Goal: Task Accomplishment & Management: Complete application form

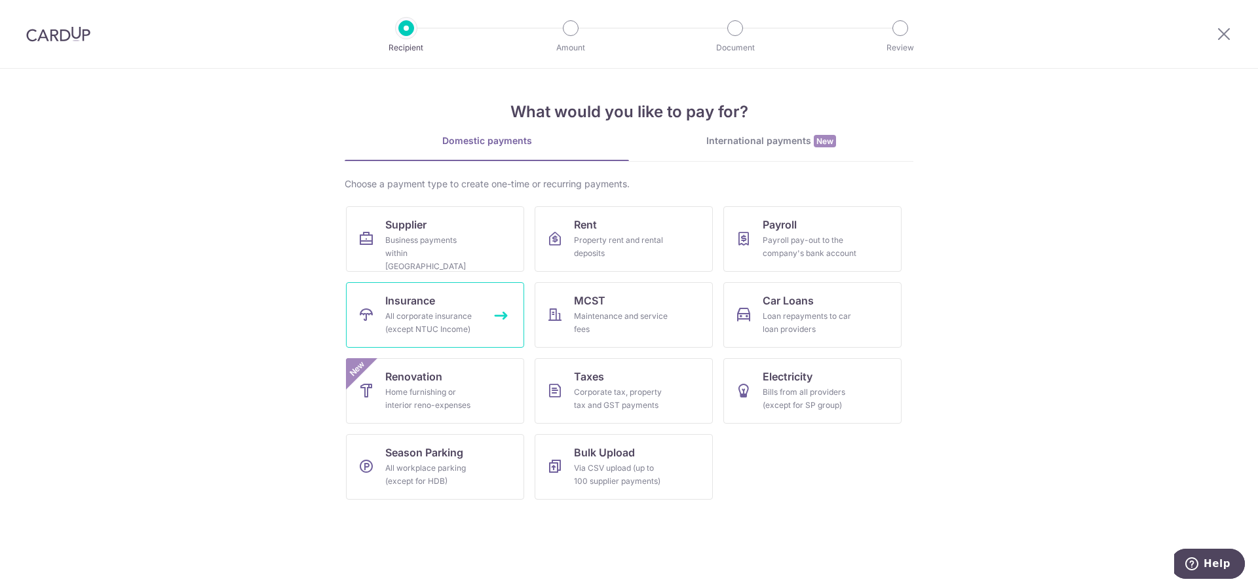
click at [418, 315] on div "All corporate insurance (except NTUC Income)" at bounding box center [432, 323] width 94 height 26
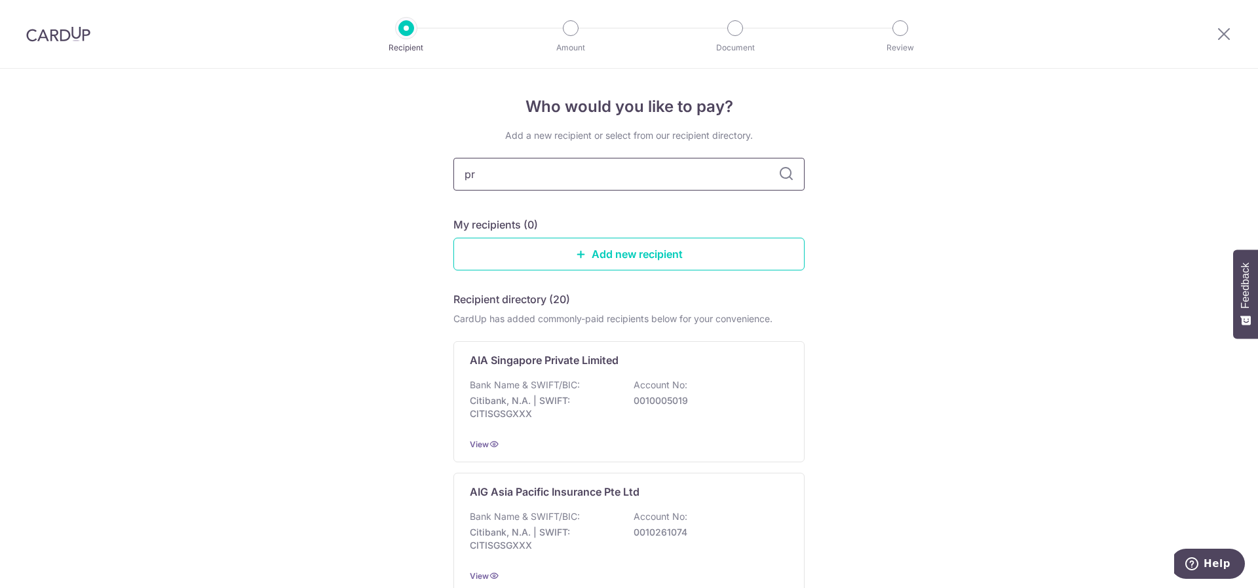
type input "pru"
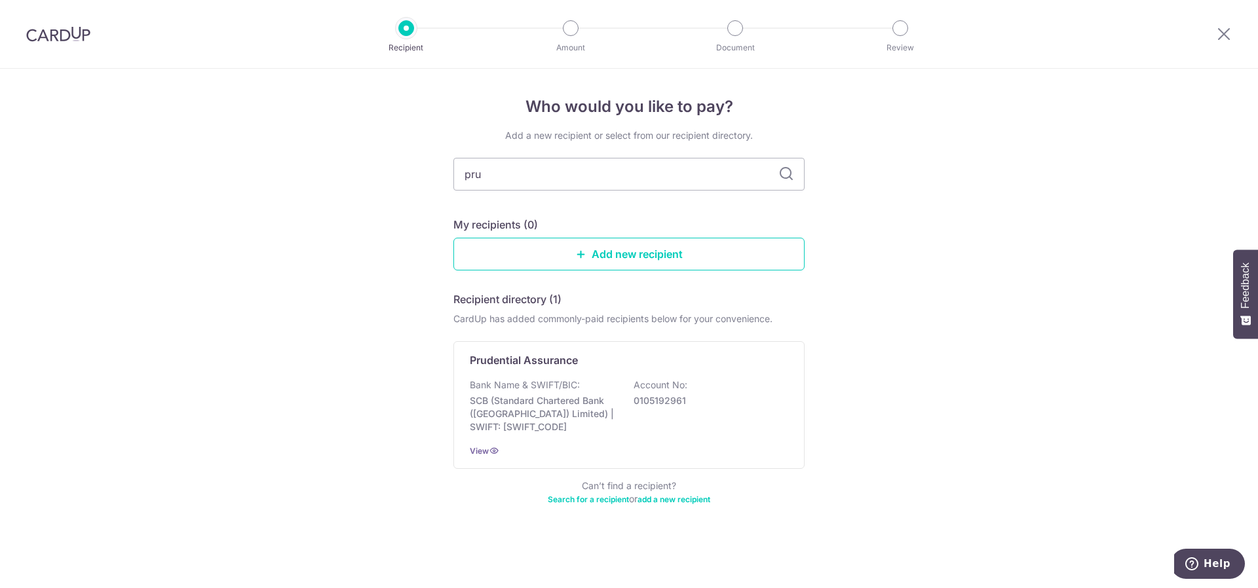
type input "prud"
click at [569, 372] on div "Prudential Assurance Bank Name & SWIFT/BIC: SCB (Standard Chartered Bank (Singa…" at bounding box center [628, 405] width 351 height 128
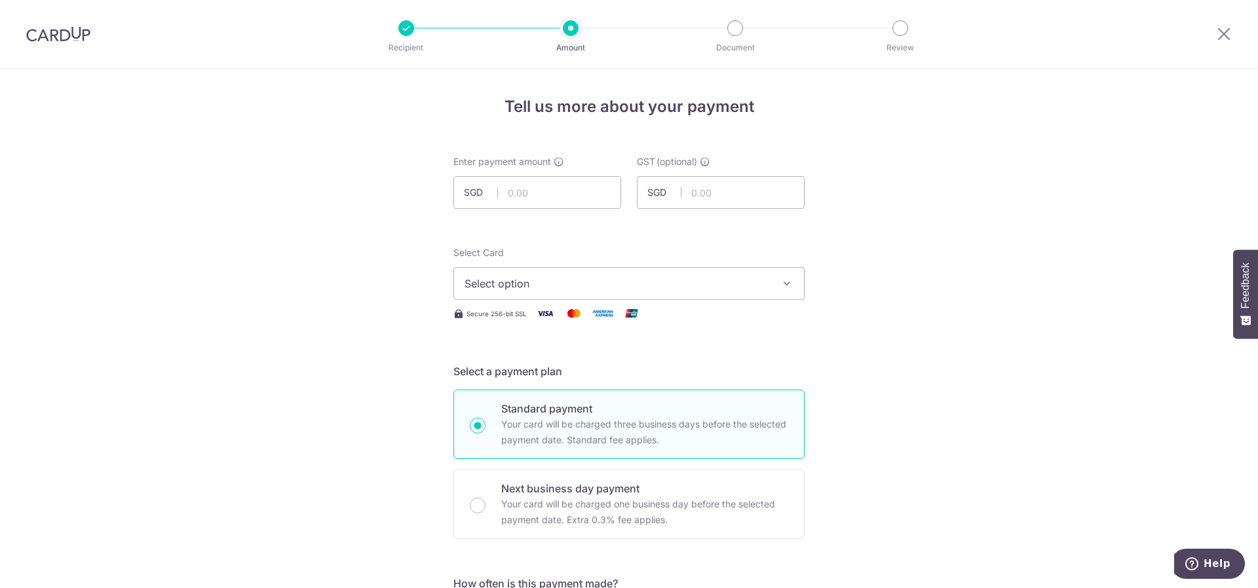
scroll to position [197, 0]
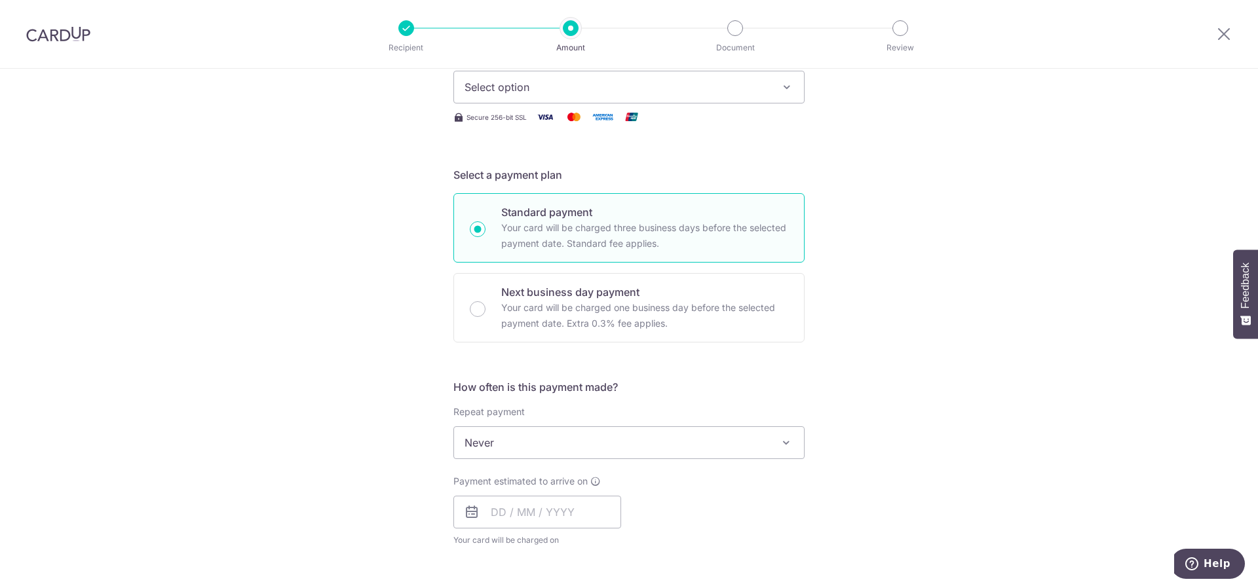
click at [535, 438] on span "Never" at bounding box center [629, 442] width 350 height 31
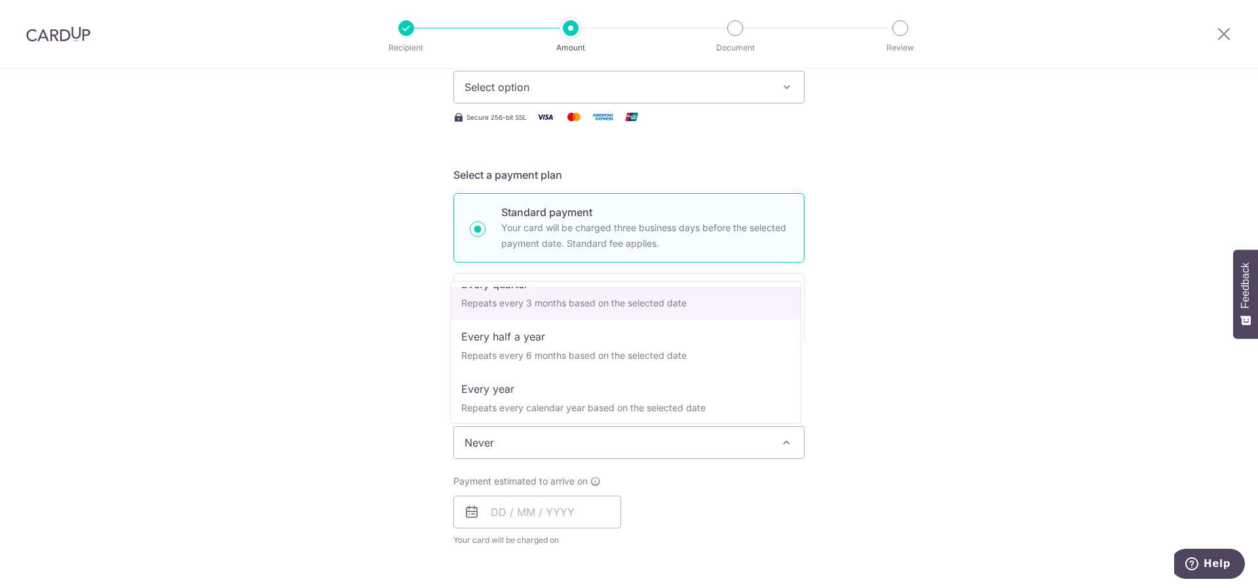
scroll to position [183, 0]
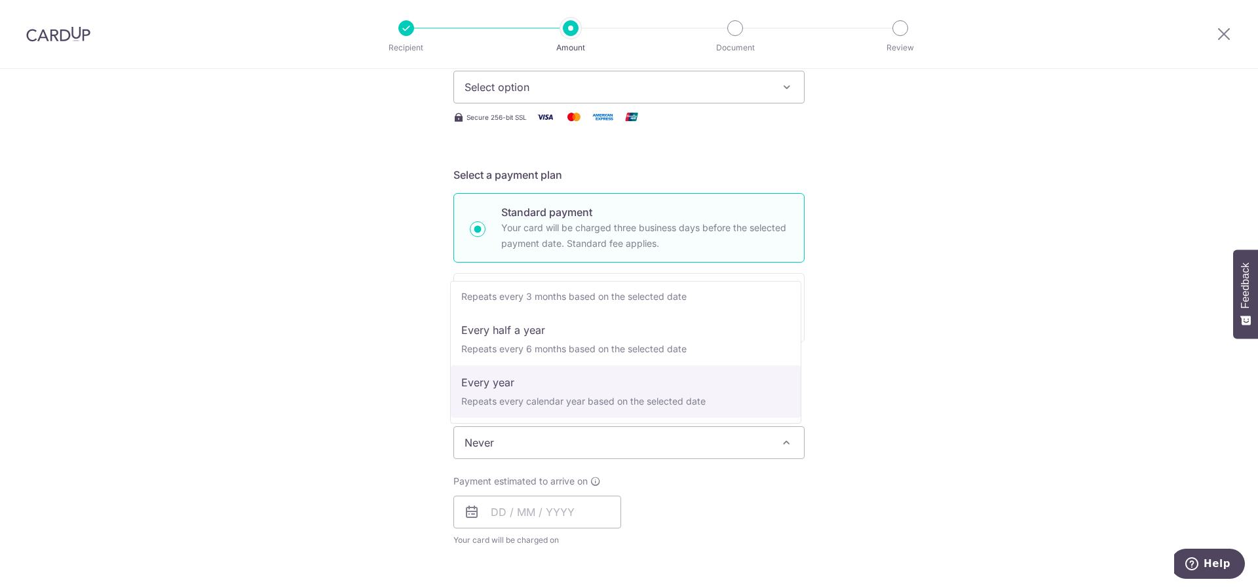
select select "6"
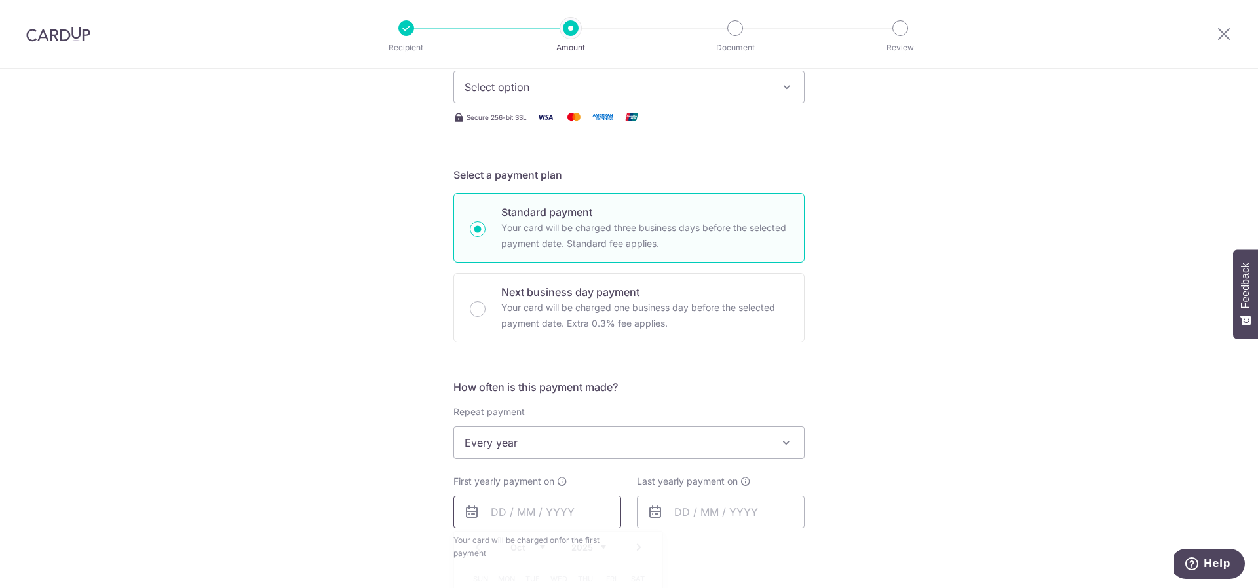
click at [520, 522] on input "text" at bounding box center [537, 512] width 168 height 33
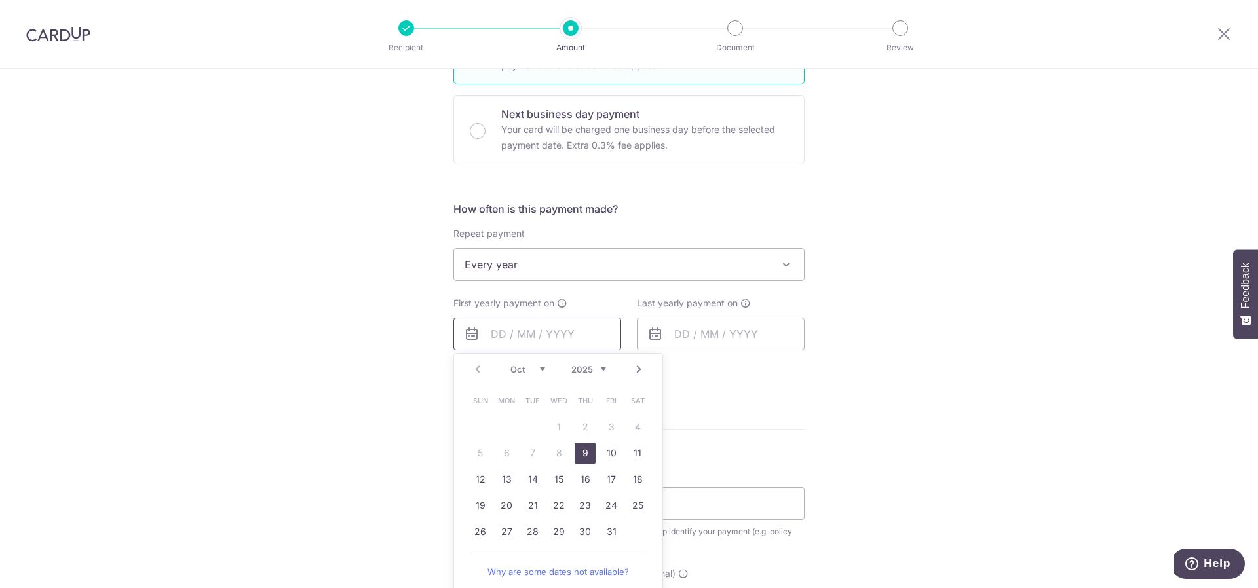
scroll to position [393, 0]
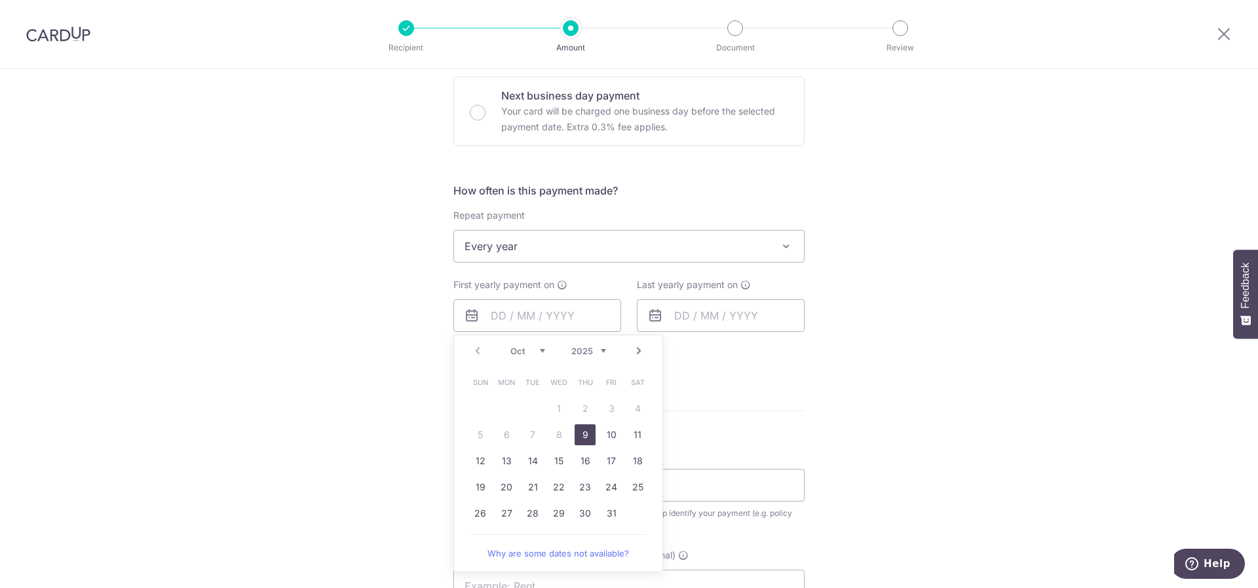
click at [585, 436] on link "9" at bounding box center [585, 435] width 21 height 21
type input "09/10/2025"
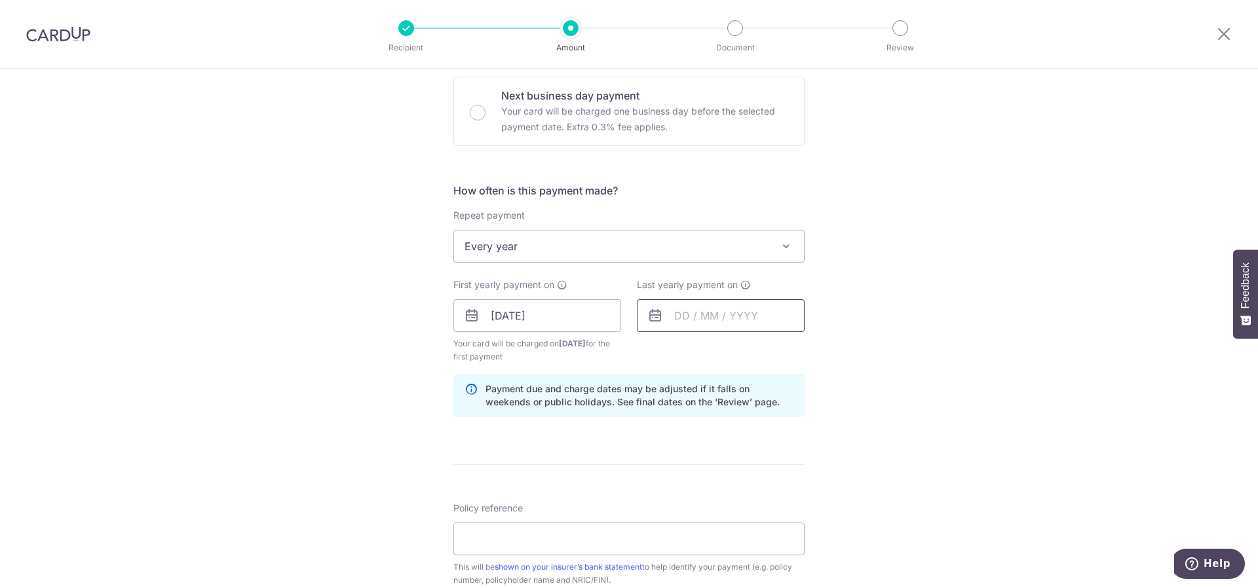
click at [771, 305] on input "text" at bounding box center [721, 315] width 168 height 33
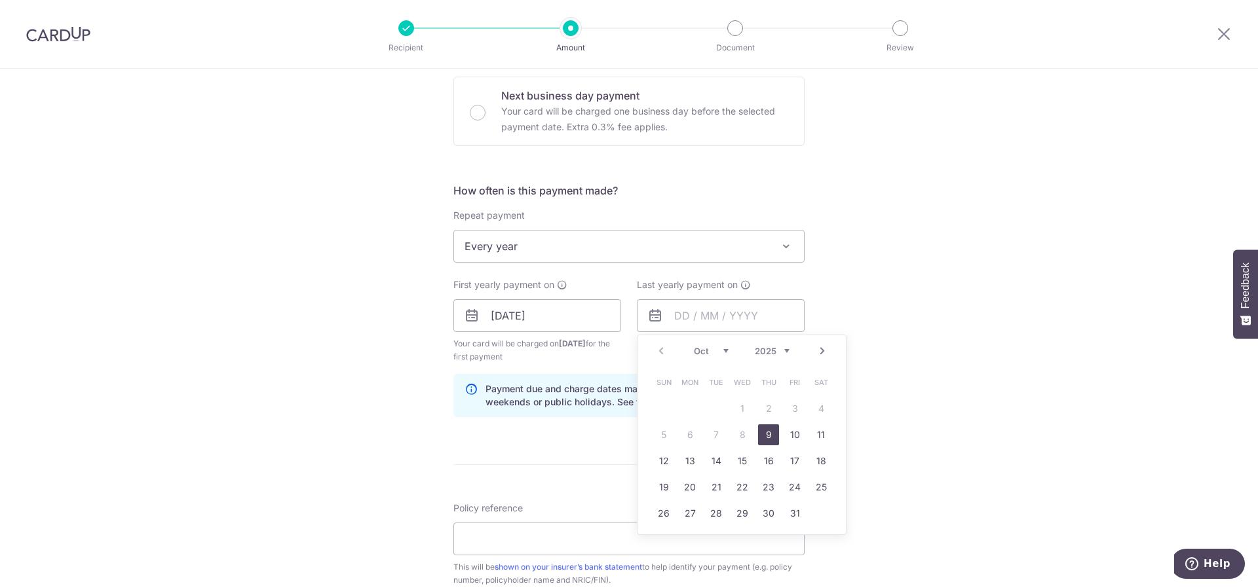
click at [782, 351] on select "2025 2026 2027 2028 2029 2030 2031 2032 2033 2034 2035" at bounding box center [772, 351] width 35 height 10
click at [733, 438] on link "9" at bounding box center [742, 435] width 21 height 21
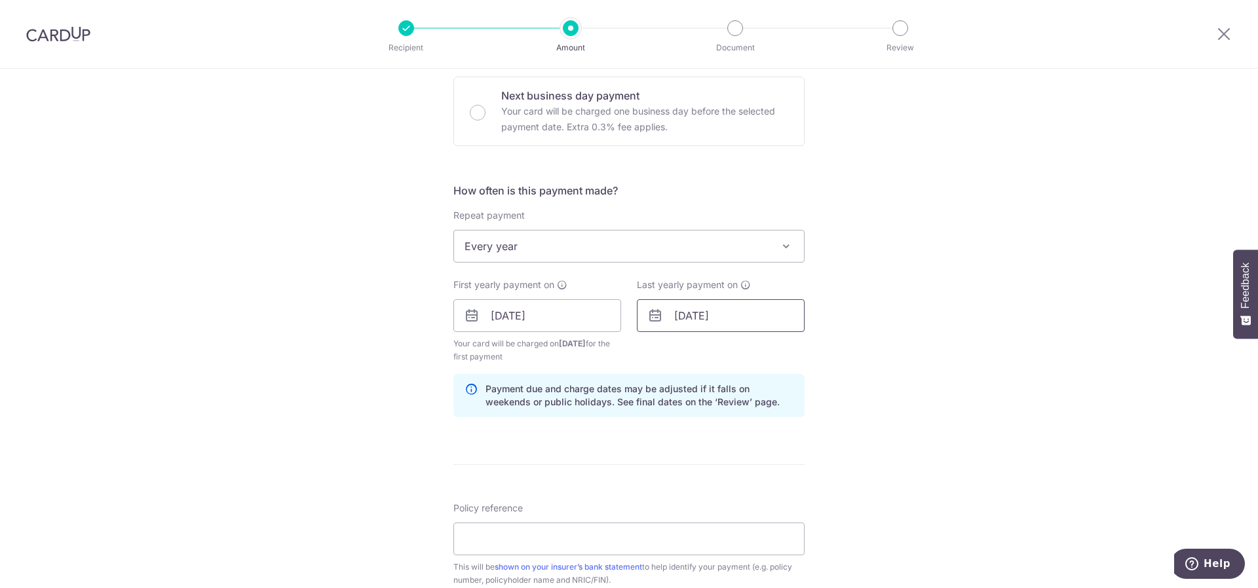
click at [711, 318] on input "09/10/2030" at bounding box center [721, 315] width 168 height 33
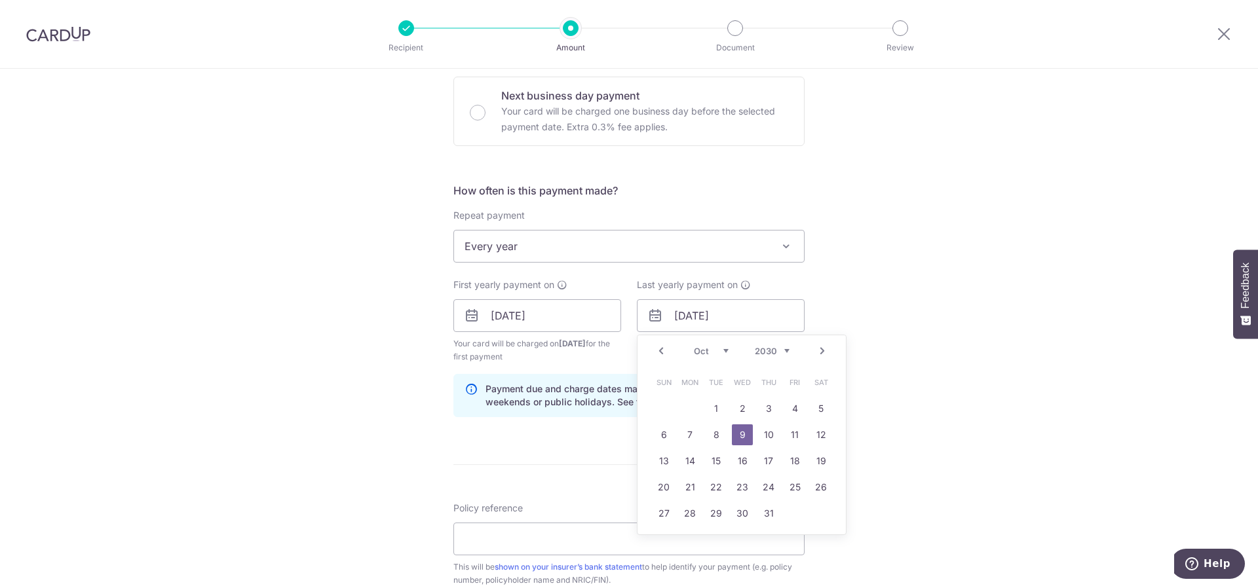
click at [766, 351] on select "2025 2026 2027 2028 2029 2030 2031 2032 2033 2034 2035" at bounding box center [772, 351] width 35 height 10
click at [721, 438] on link "6" at bounding box center [716, 435] width 21 height 21
type input "[DATE]"
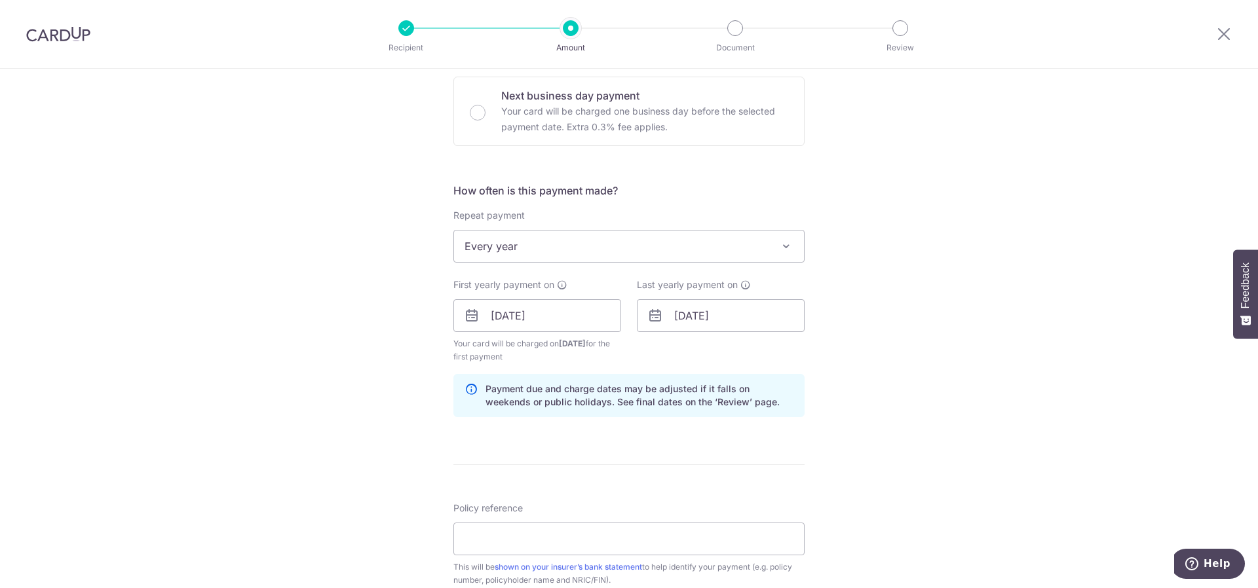
click at [879, 429] on div "Tell us more about your payment Enter payment amount SGD GST (optional) SGD Sel…" at bounding box center [629, 346] width 1258 height 1340
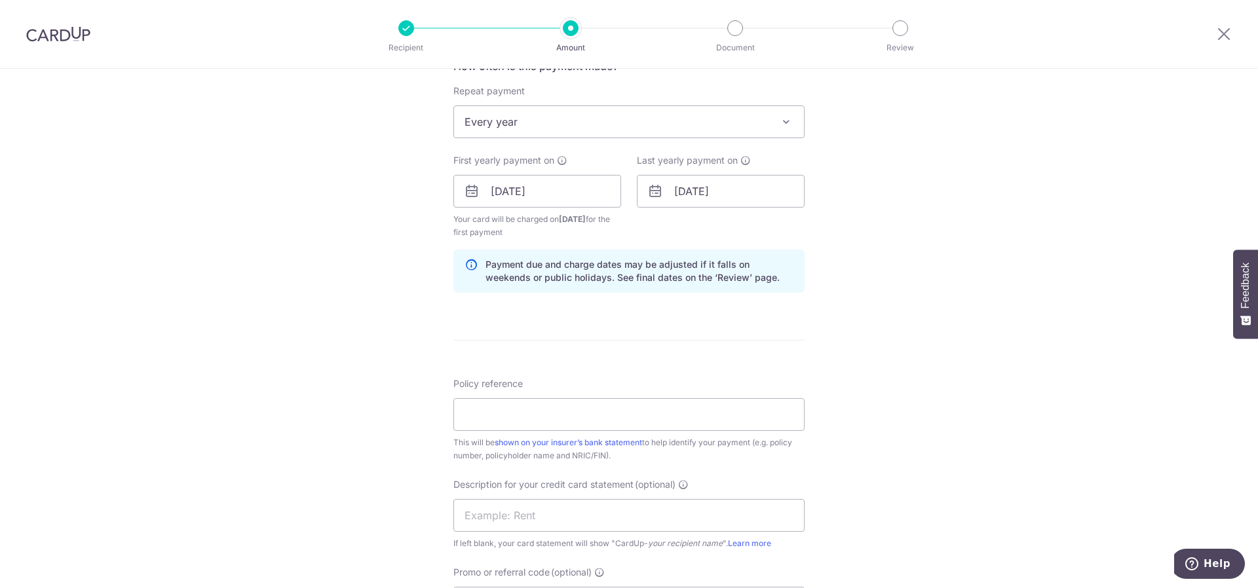
scroll to position [524, 0]
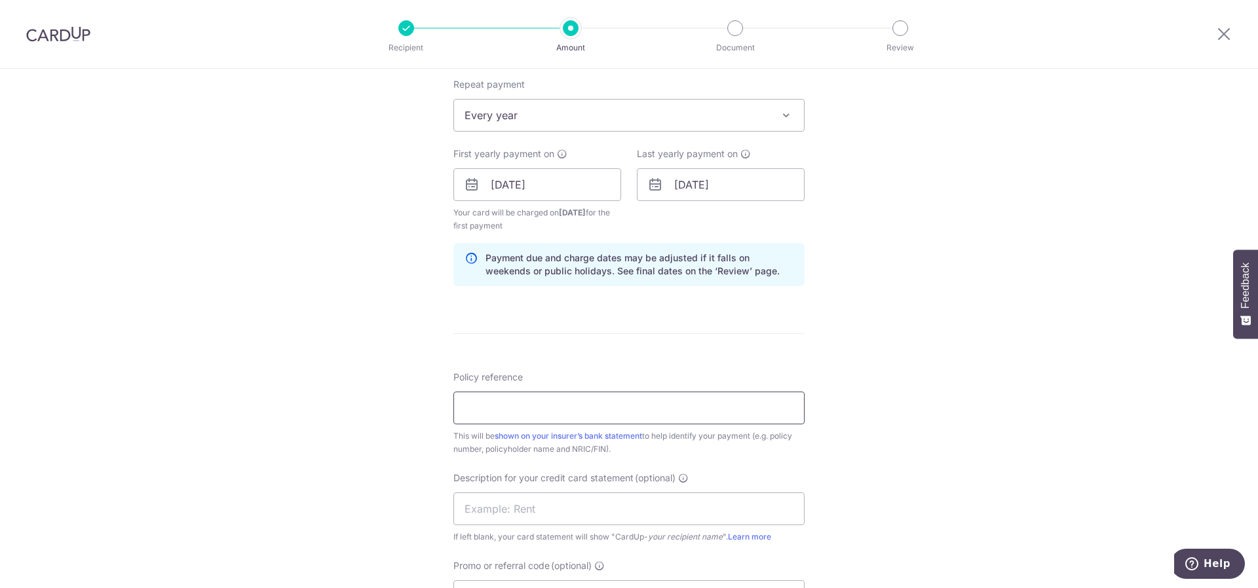
click at [668, 413] on input "Policy reference" at bounding box center [628, 408] width 351 height 33
type input "32225641"
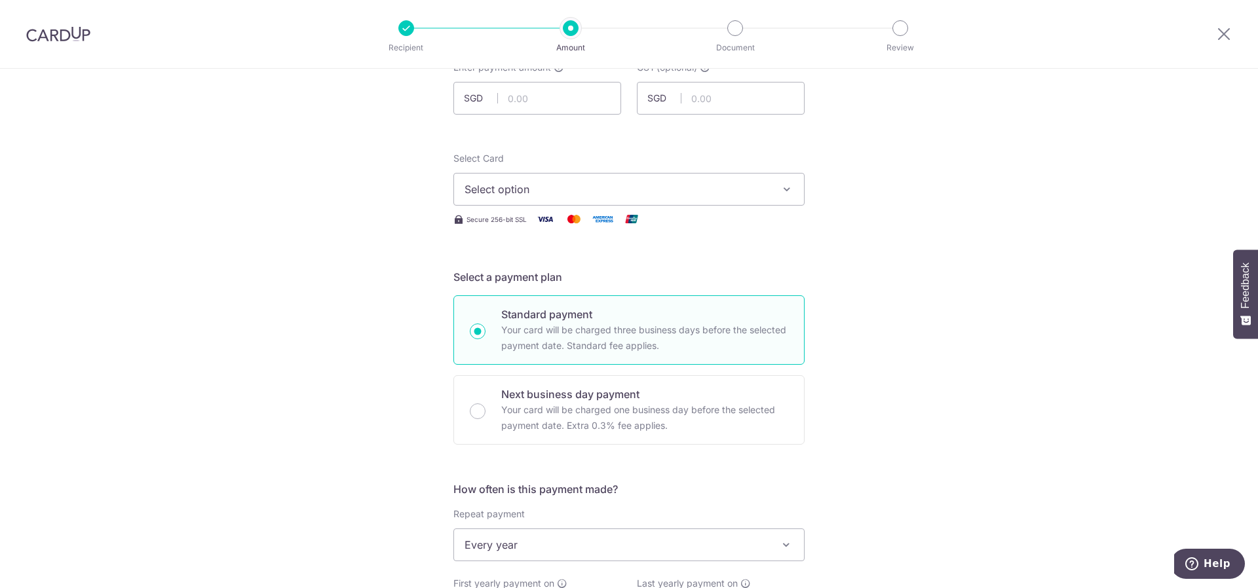
scroll to position [0, 0]
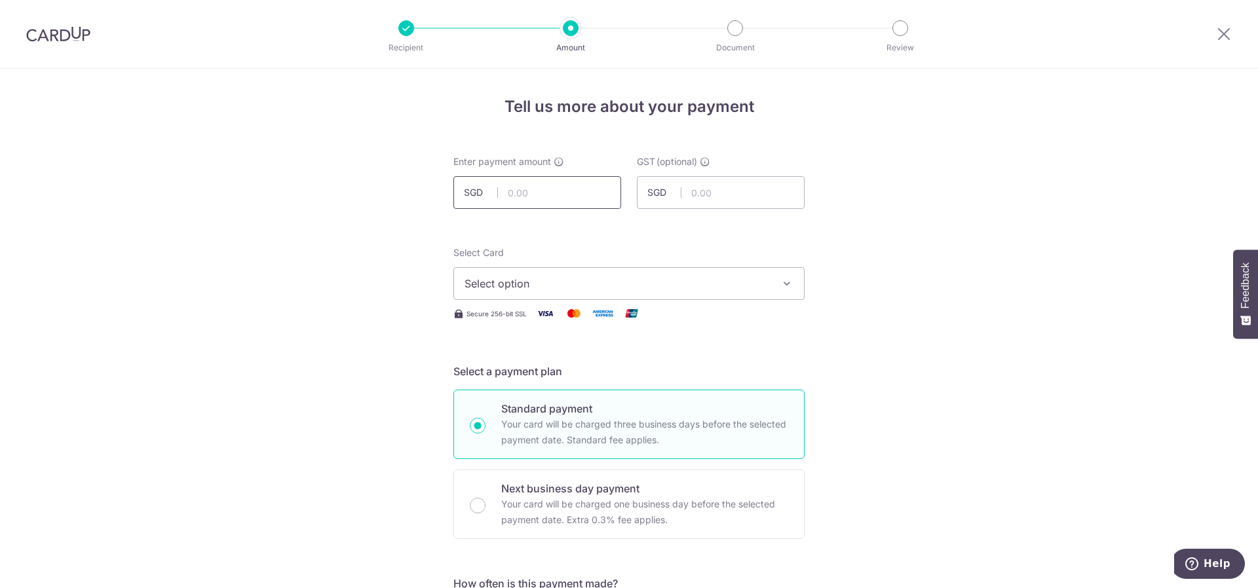
click at [533, 204] on input "text" at bounding box center [537, 192] width 168 height 33
type input "827.20"
click at [539, 282] on span "Select option" at bounding box center [617, 284] width 305 height 16
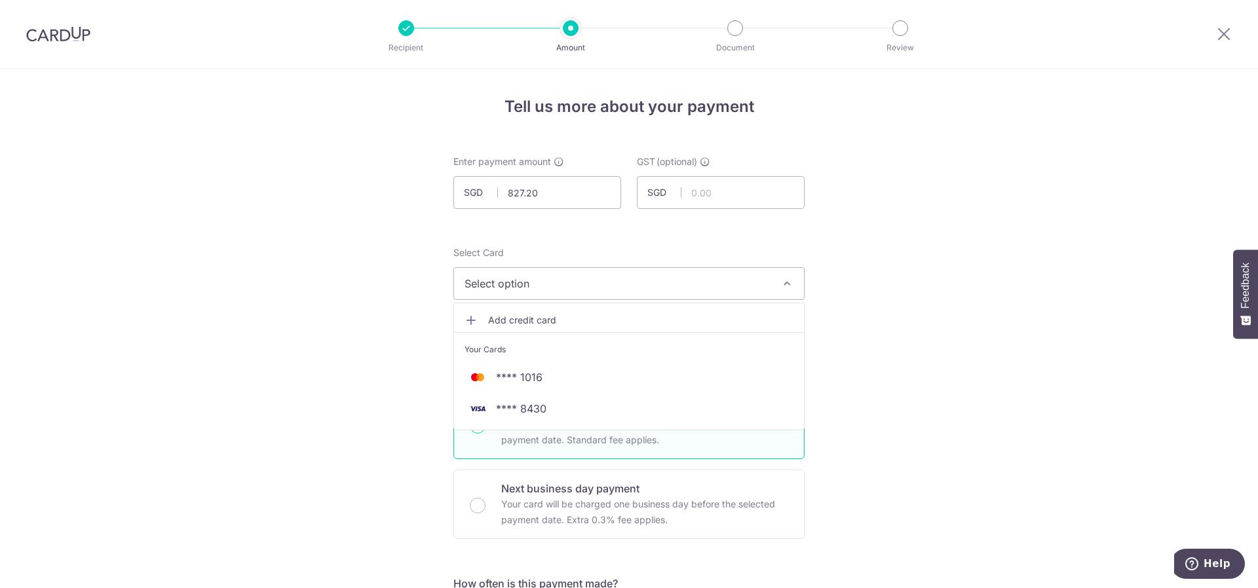
click at [550, 309] on link "Add credit card" at bounding box center [629, 321] width 350 height 24
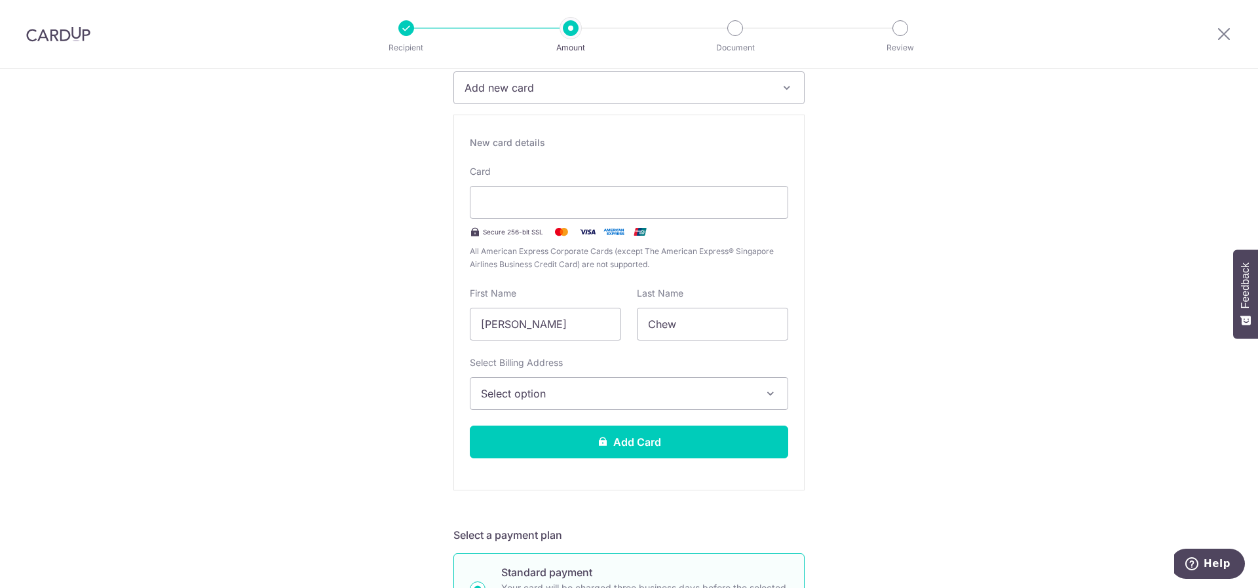
scroll to position [197, 0]
drag, startPoint x: 556, startPoint y: 326, endPoint x: 519, endPoint y: 331, distance: 37.7
click at [519, 331] on input "[PERSON_NAME]" at bounding box center [545, 323] width 151 height 33
click at [515, 329] on input "[PERSON_NAME]" at bounding box center [545, 323] width 151 height 33
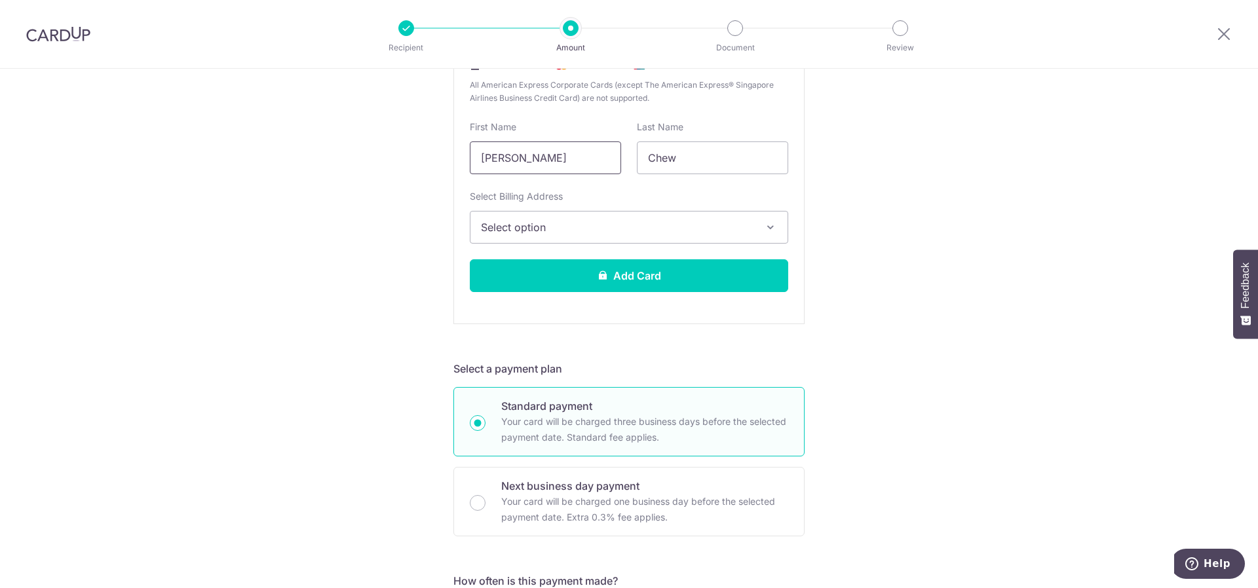
scroll to position [393, 0]
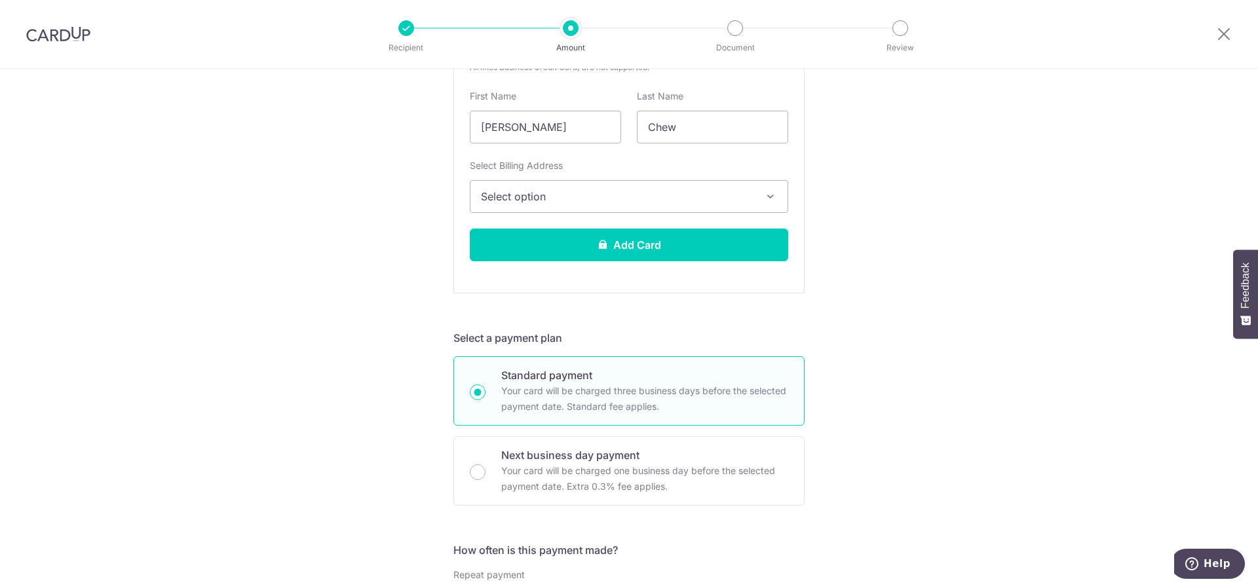
click at [621, 210] on button "Select option" at bounding box center [629, 196] width 318 height 33
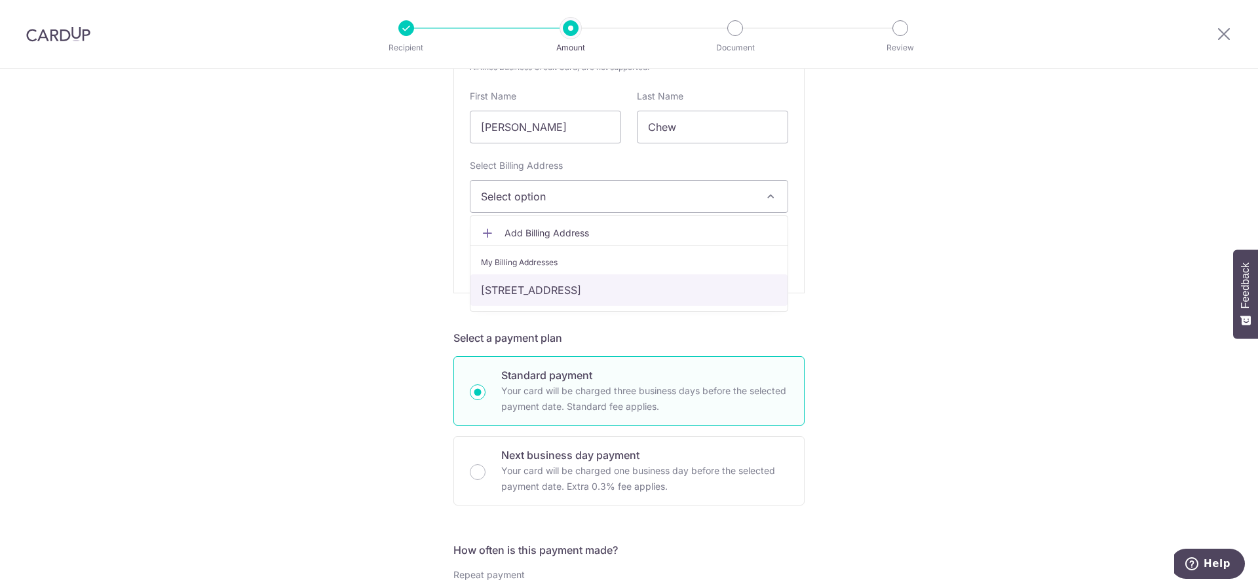
click at [605, 296] on link "[STREET_ADDRESS]" at bounding box center [628, 290] width 317 height 31
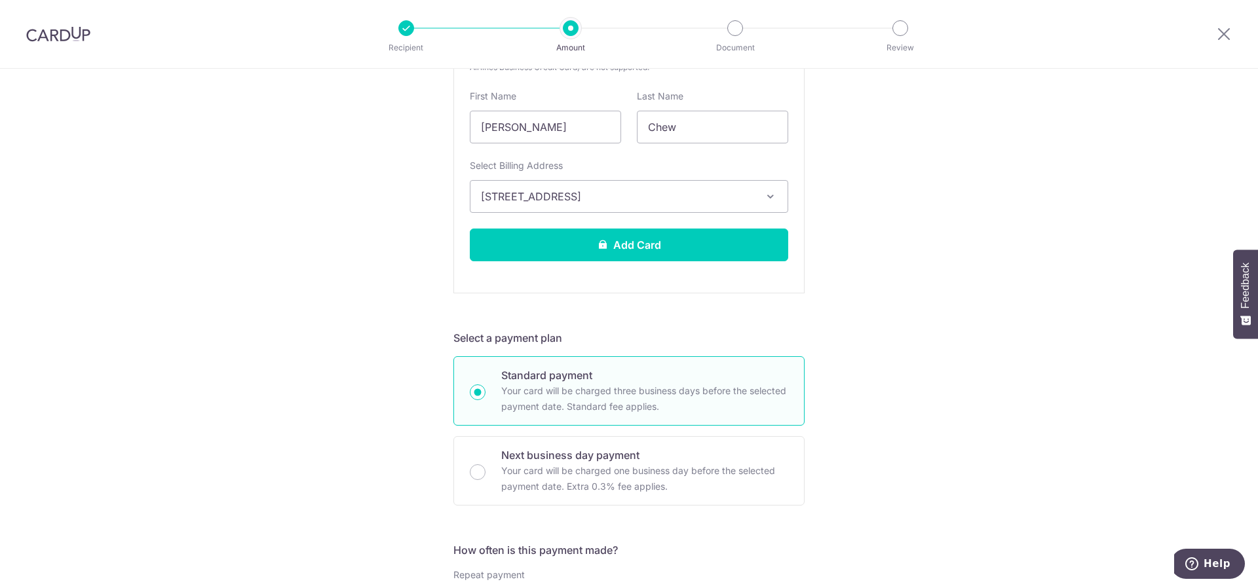
click at [735, 305] on form "Enter payment amount SGD 827.20 827.20 GST (optional) SGD Select Card Add new c…" at bounding box center [628, 538] width 351 height 1552
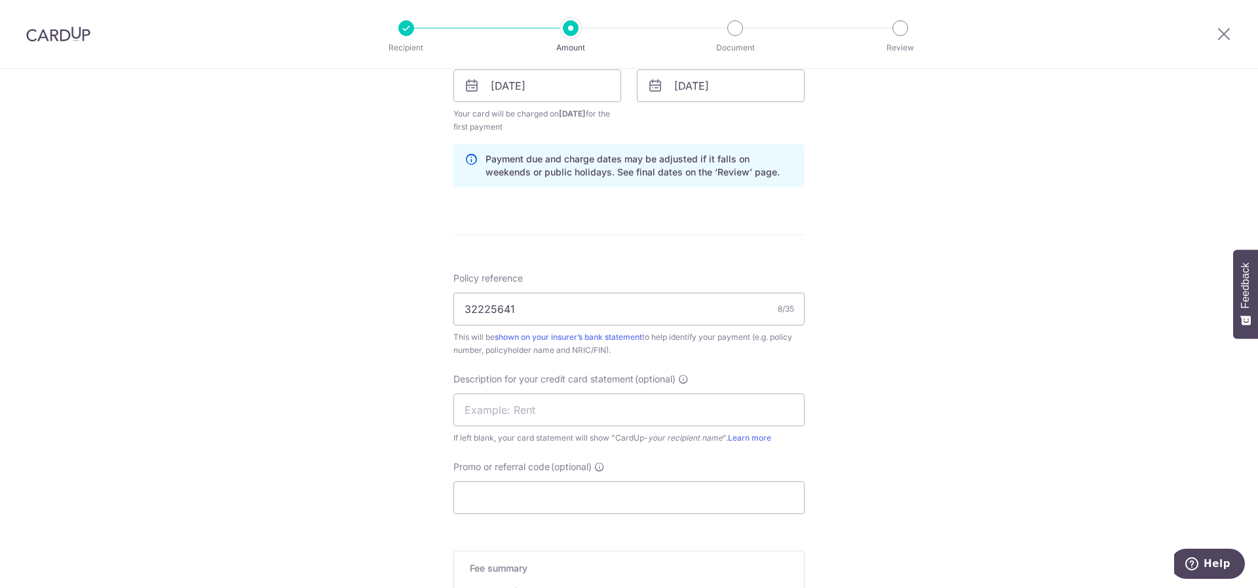
scroll to position [1048, 0]
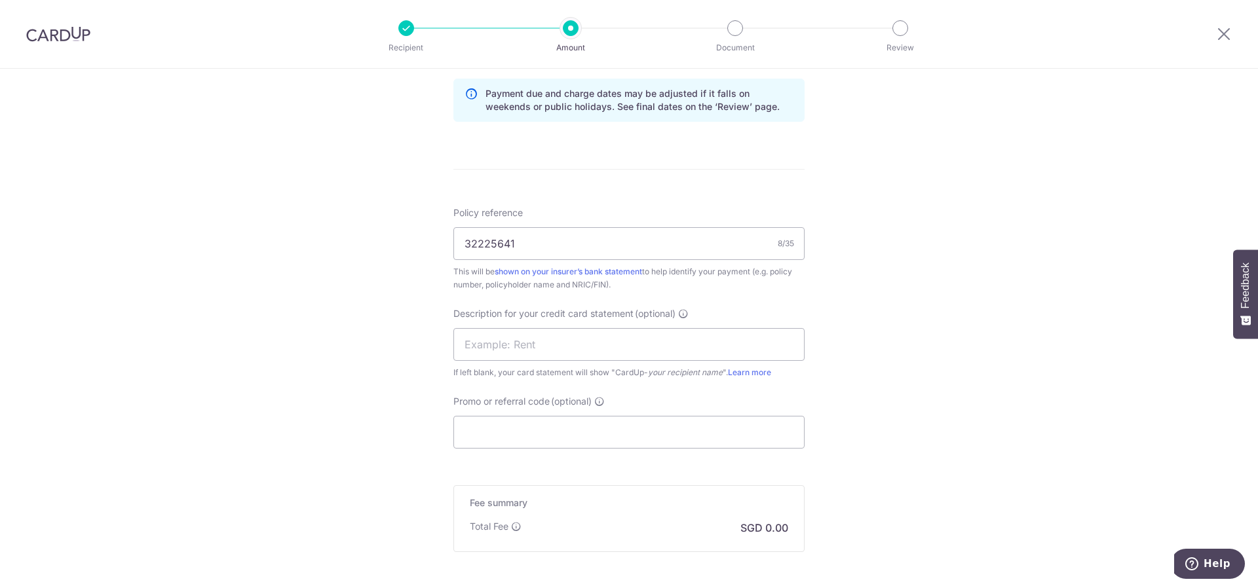
click at [610, 366] on div "If left blank, your card statement will show "CardUp- your recipient name ". Le…" at bounding box center [628, 372] width 351 height 13
click at [609, 353] on input "text" at bounding box center [628, 344] width 351 height 33
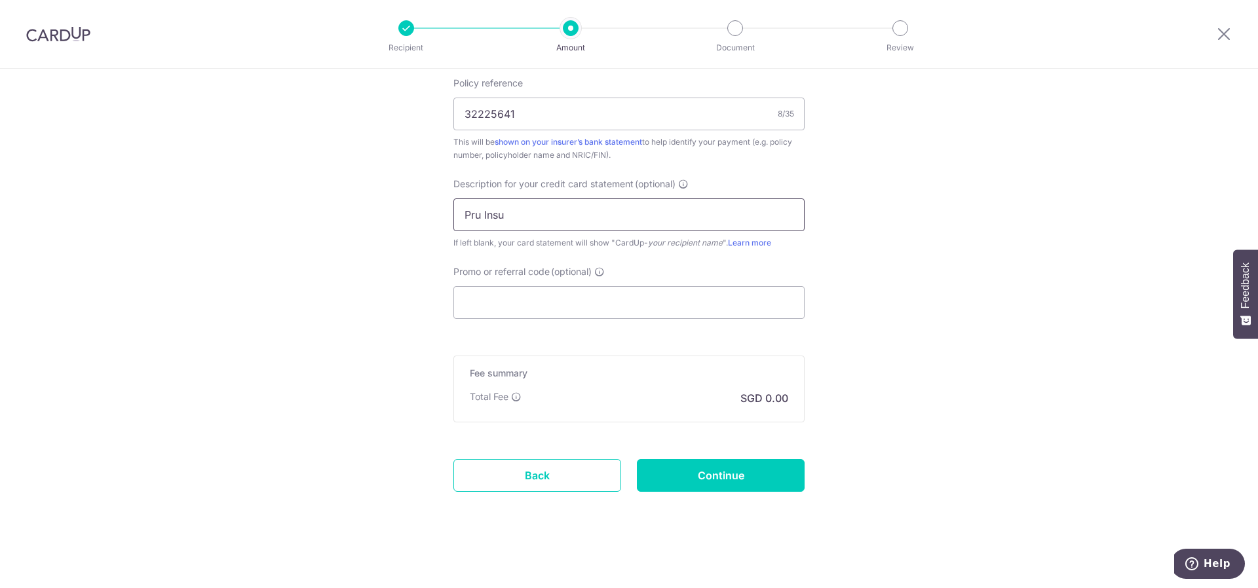
scroll to position [1180, 0]
type input "Pru Insu"
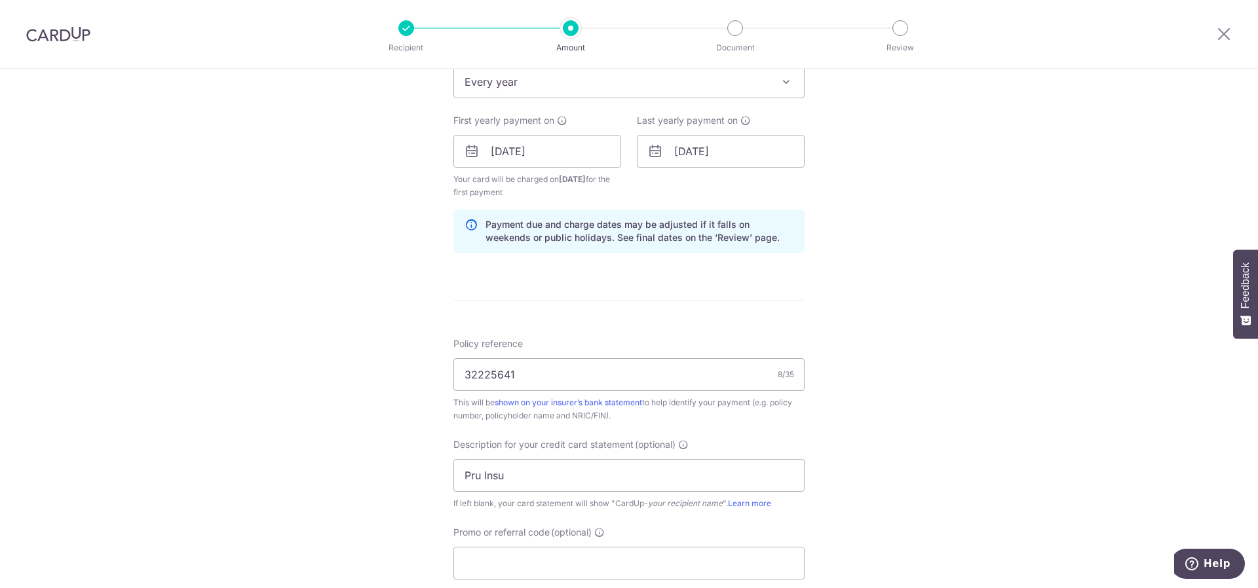
scroll to position [1114, 0]
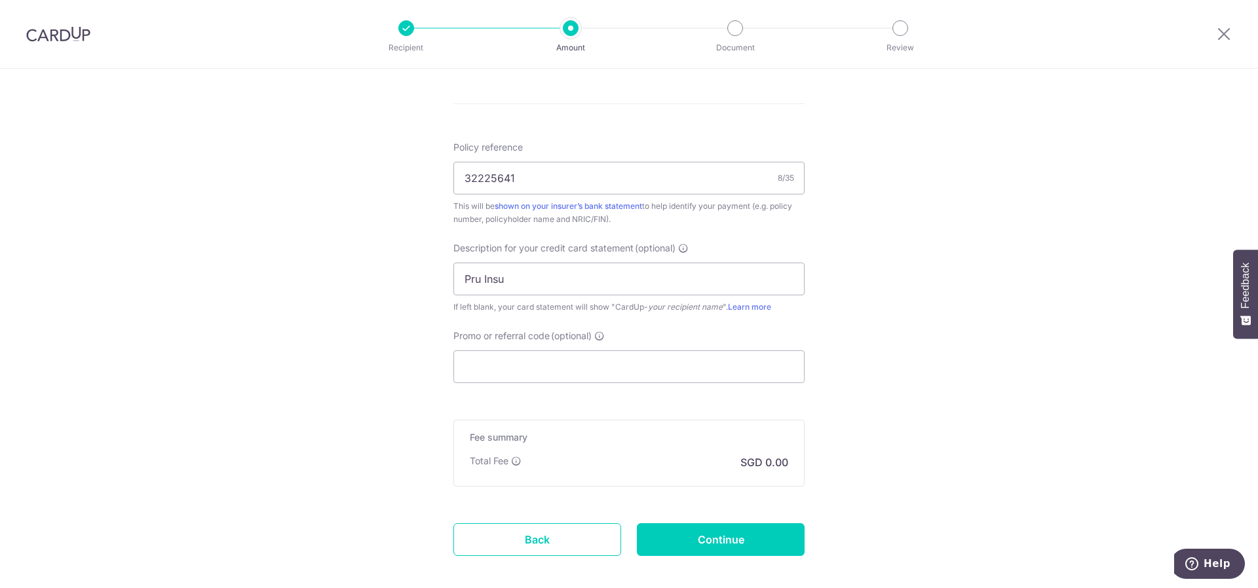
click at [720, 547] on input "Continue" at bounding box center [721, 540] width 168 height 33
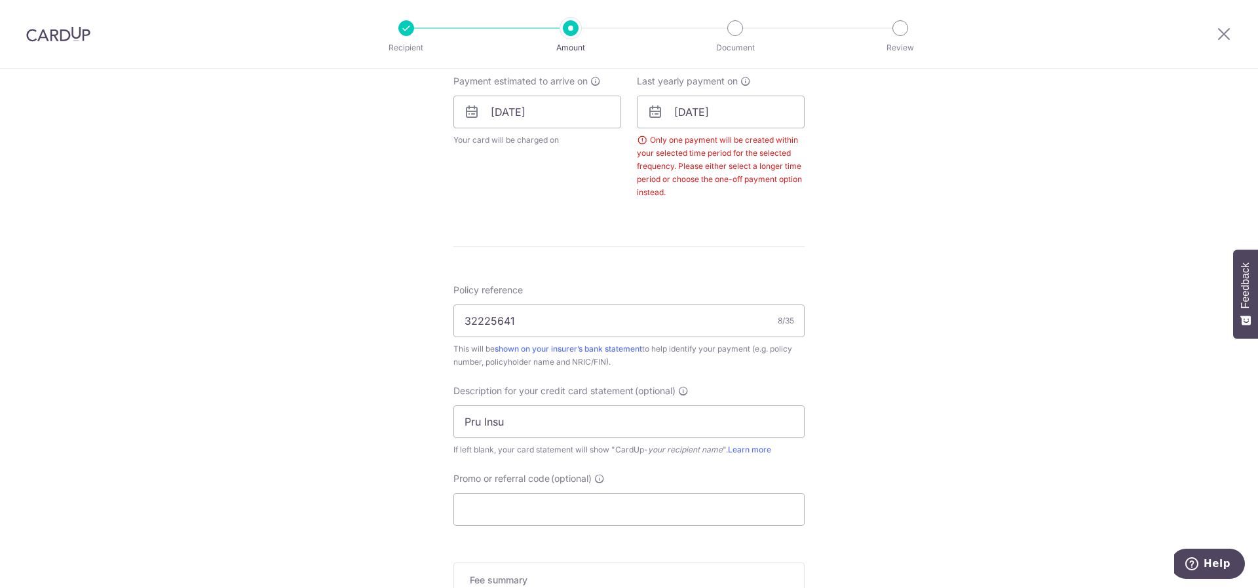
scroll to position [557, 0]
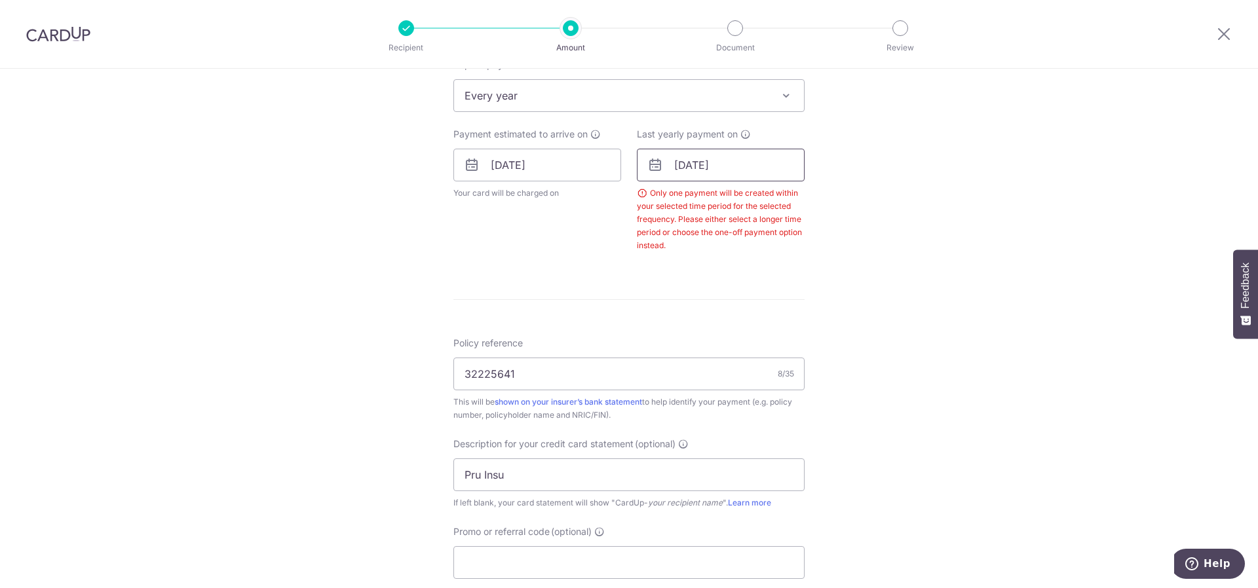
click at [695, 171] on input "06/10/2026" at bounding box center [721, 165] width 168 height 33
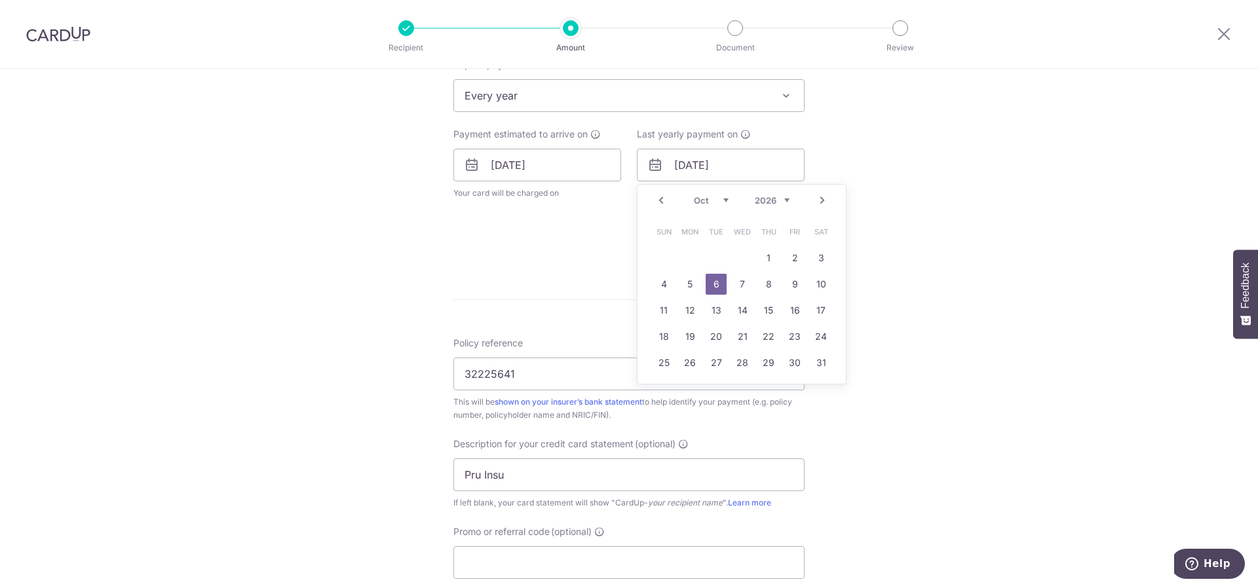
click at [780, 201] on select "2025 2026 2027 2028 2029 2030 2031 2032 2033 2034 2035" at bounding box center [772, 200] width 35 height 10
click at [816, 282] on link "9" at bounding box center [821, 284] width 21 height 21
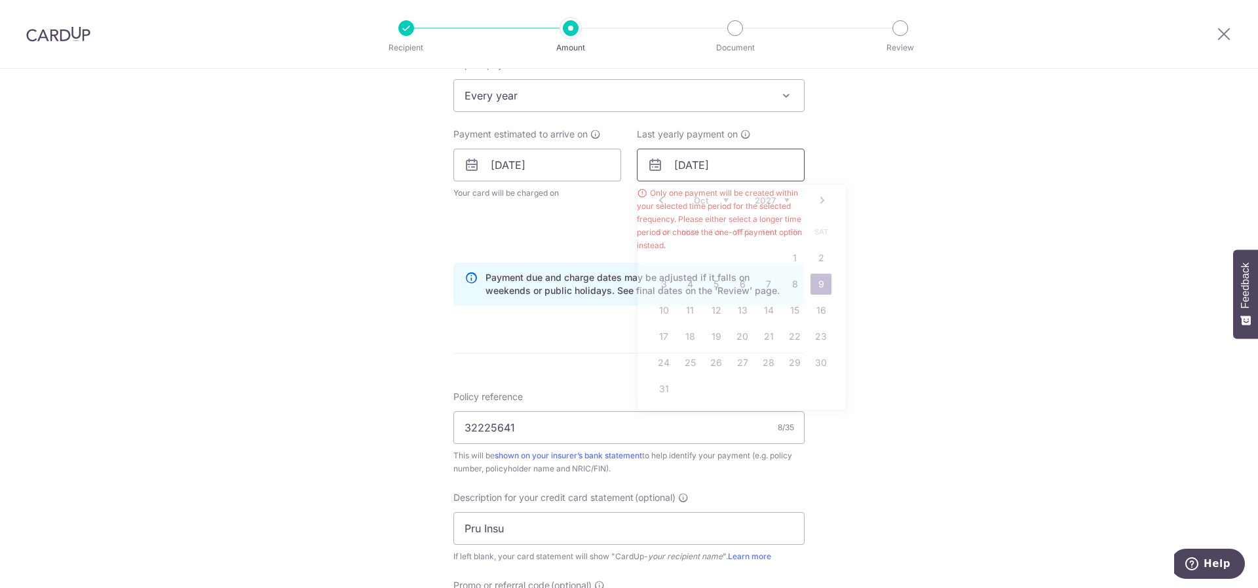
click at [703, 177] on input "09/10/2027" at bounding box center [721, 165] width 168 height 33
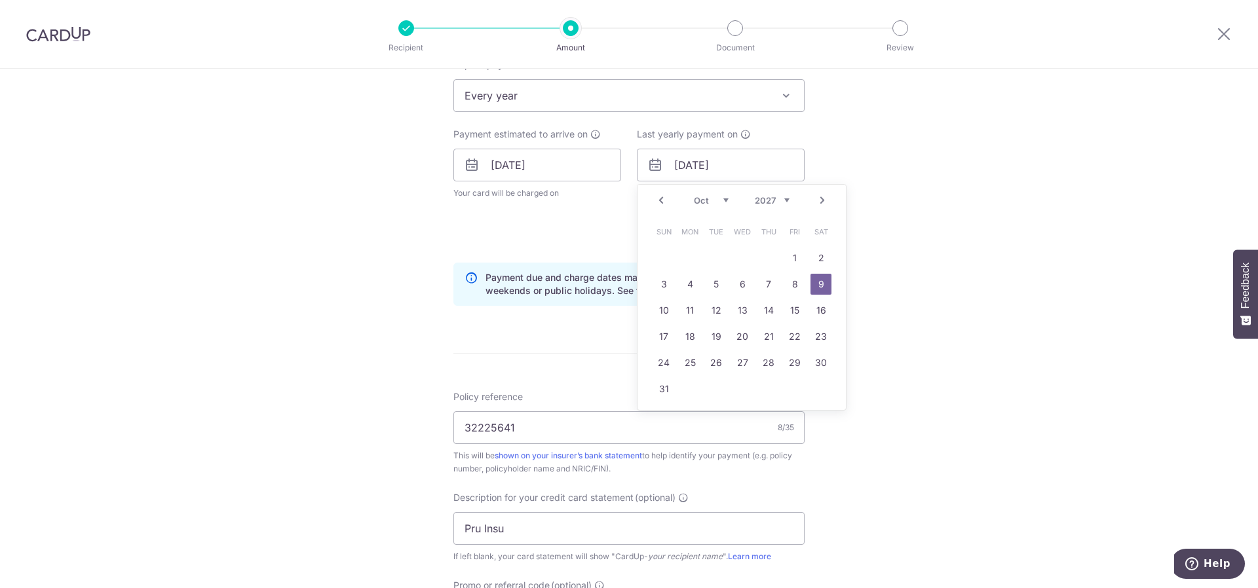
click at [821, 199] on link "Next" at bounding box center [823, 201] width 16 height 16
click at [778, 199] on select "2025 2026 2027 2028 2029 2030 2031 2032 2033 2034 2035" at bounding box center [772, 200] width 35 height 10
click at [763, 288] on link "9" at bounding box center [768, 284] width 21 height 21
type input "[DATE]"
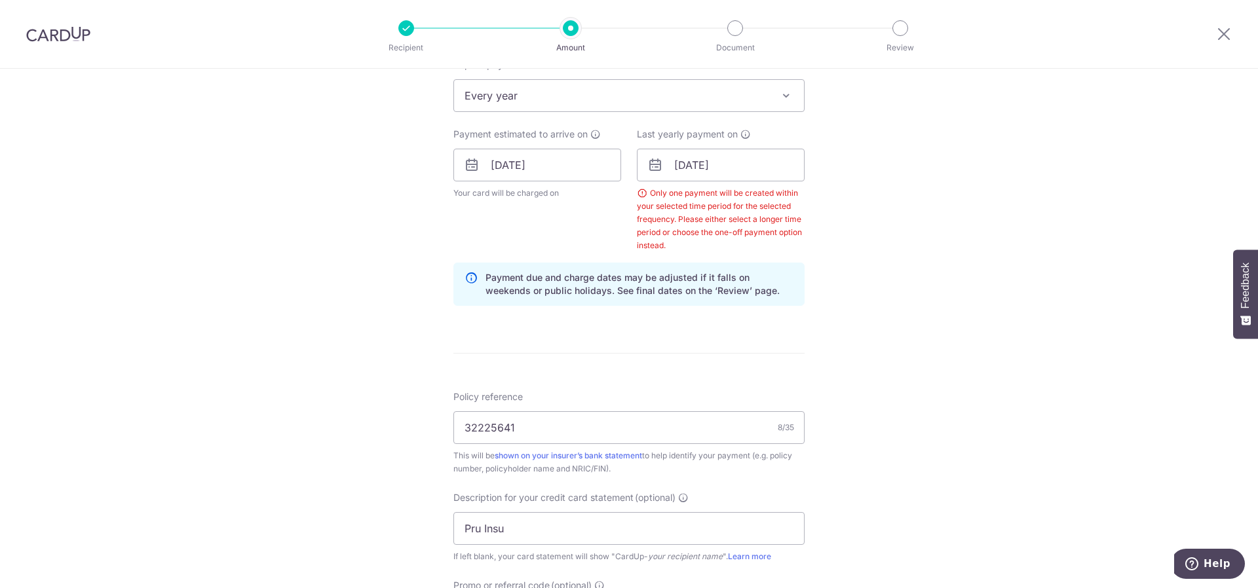
click at [889, 248] on div "Tell us more about your payment Enter payment amount SGD 827.20 827.20 GST (opt…" at bounding box center [629, 208] width 1258 height 1392
click at [874, 240] on div "Tell us more about your payment Enter payment amount SGD 827.20 827.20 GST (opt…" at bounding box center [629, 208] width 1258 height 1392
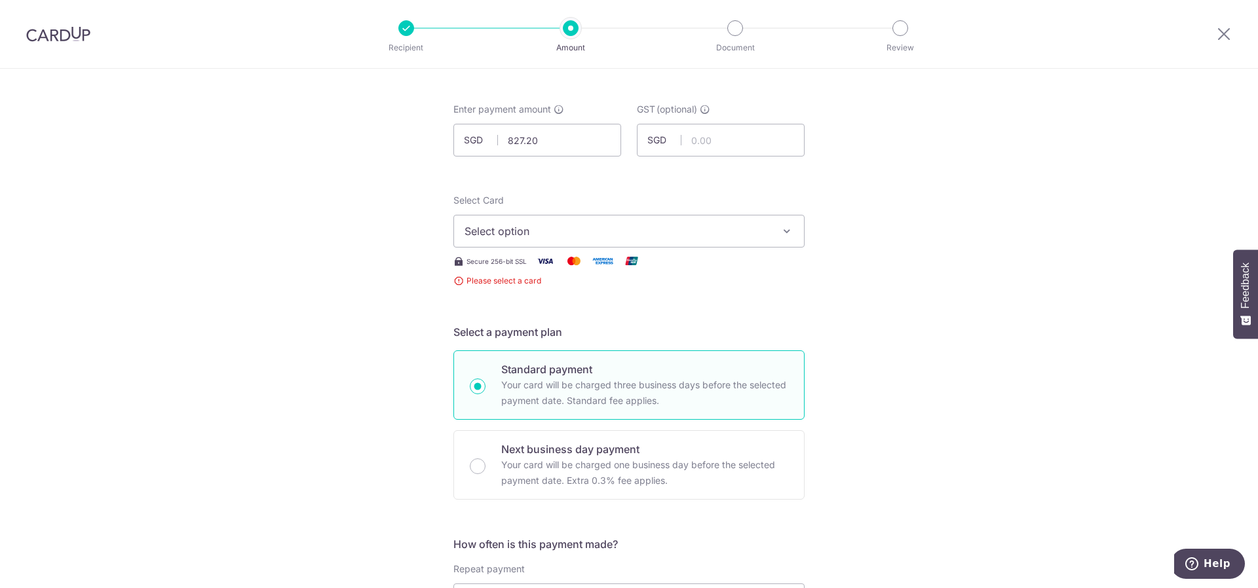
scroll to position [0, 0]
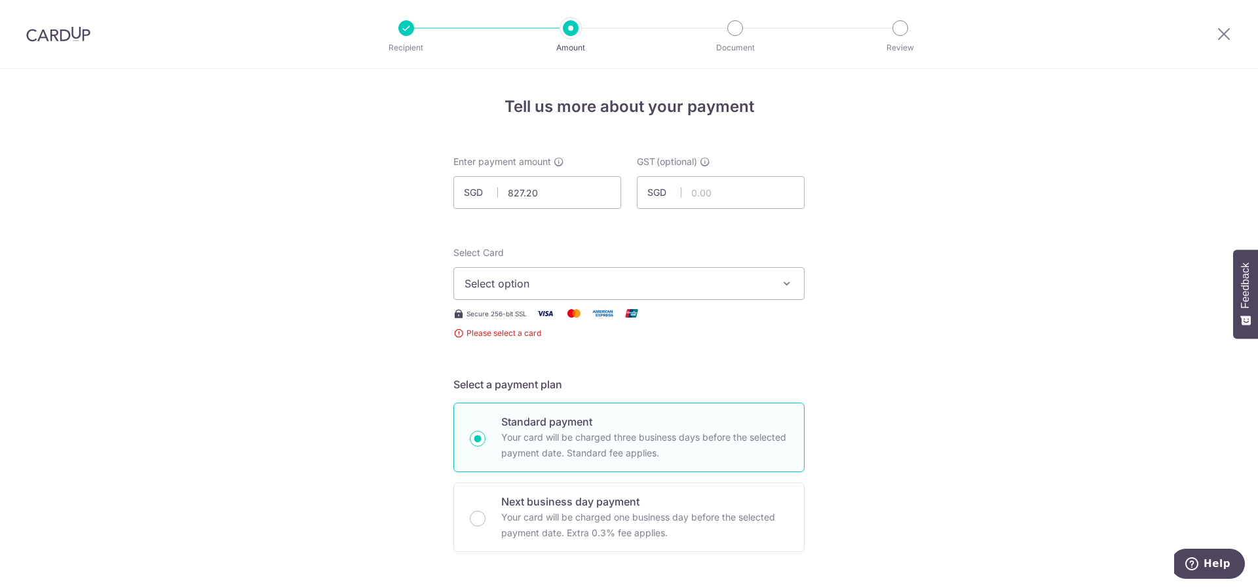
click at [648, 275] on button "Select option" at bounding box center [628, 283] width 351 height 33
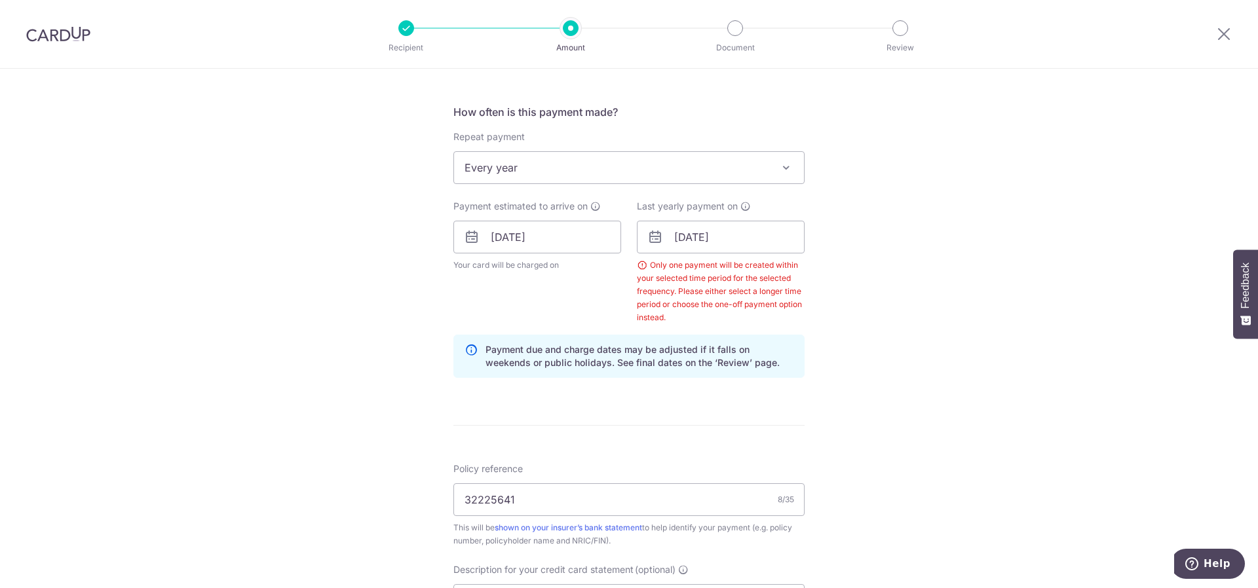
scroll to position [480, 0]
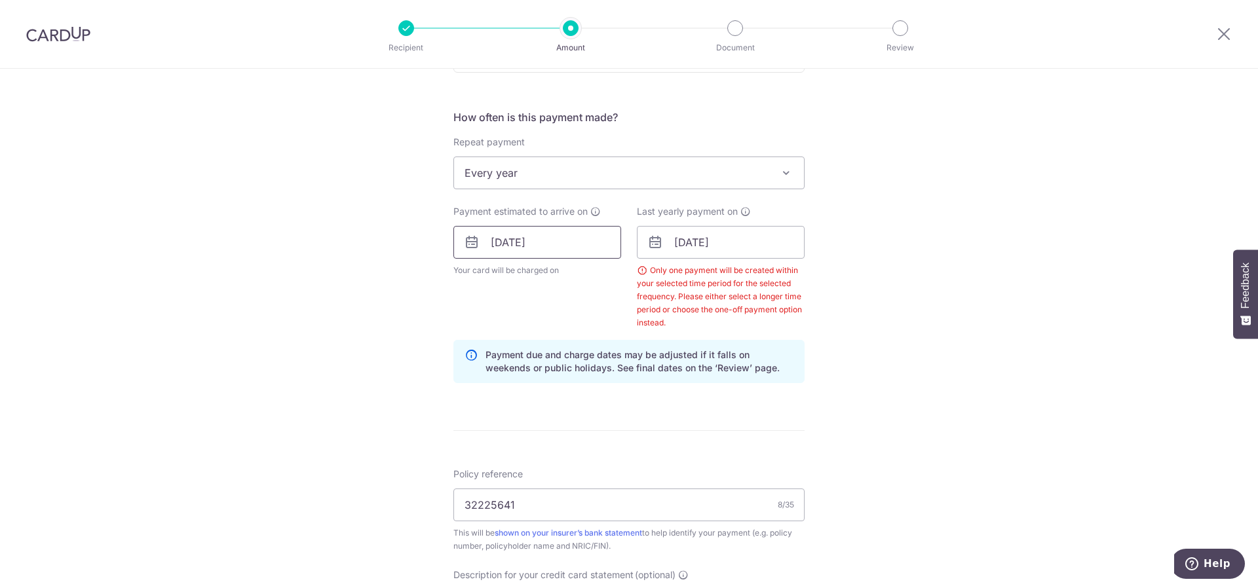
click at [576, 243] on input "[DATE]" at bounding box center [537, 242] width 168 height 33
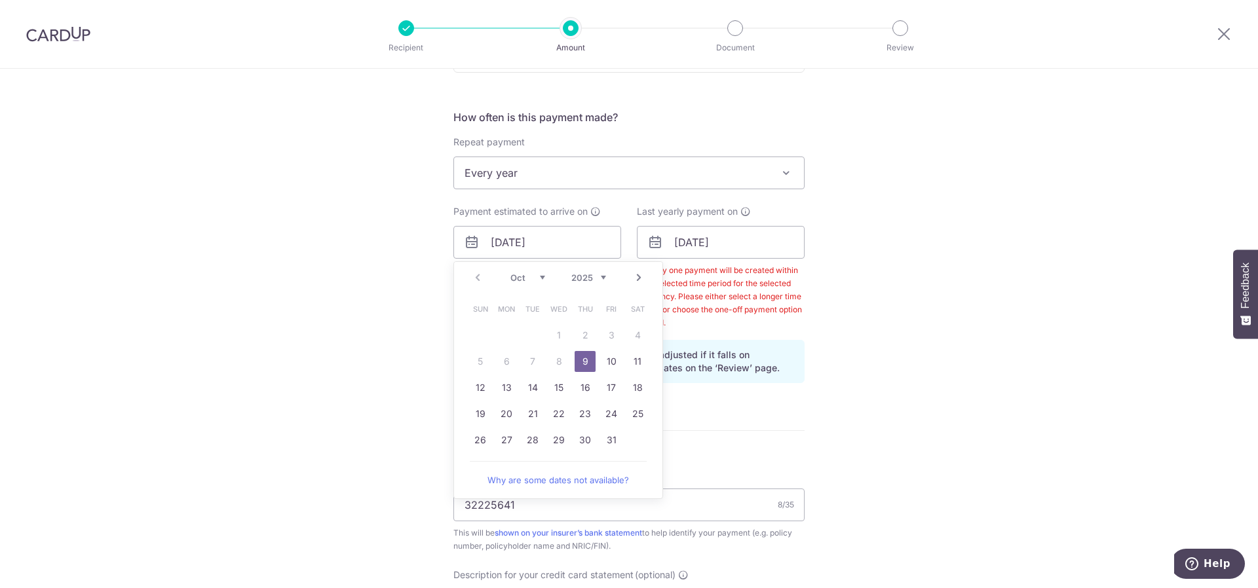
click at [581, 356] on link "9" at bounding box center [585, 361] width 21 height 21
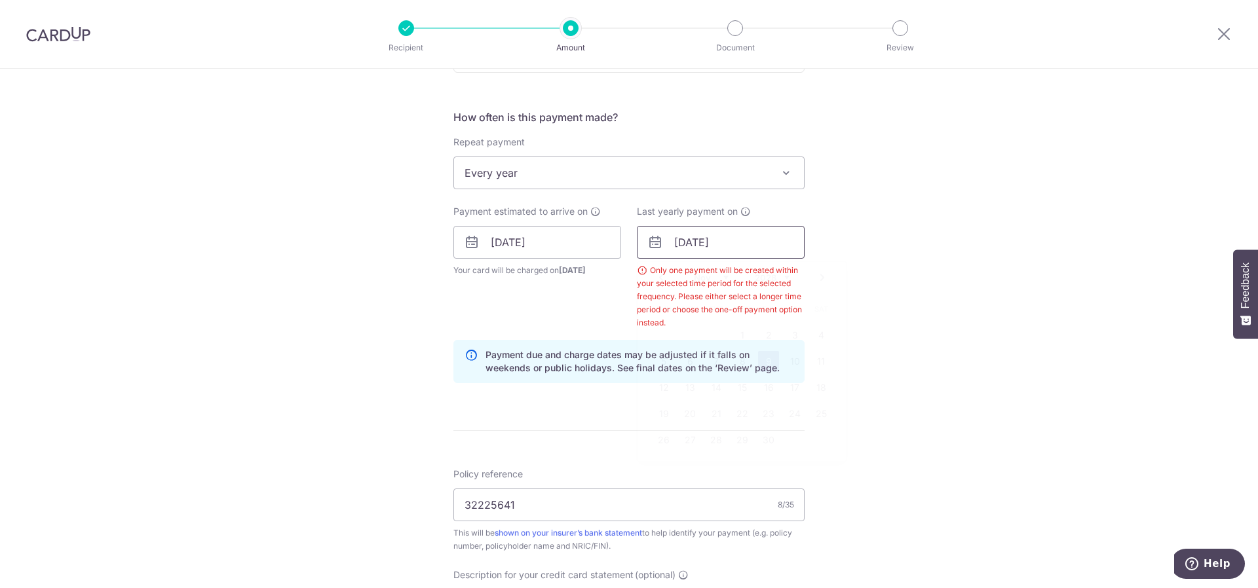
click at [682, 237] on input "09/11/2028" at bounding box center [721, 242] width 168 height 33
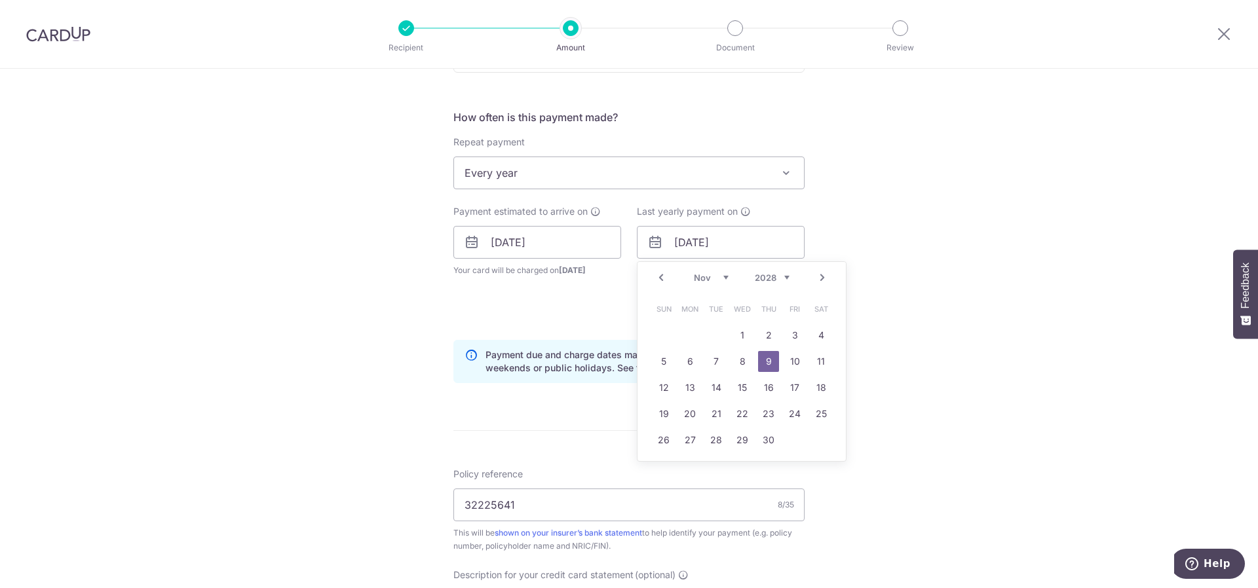
click at [763, 355] on link "9" at bounding box center [768, 361] width 21 height 21
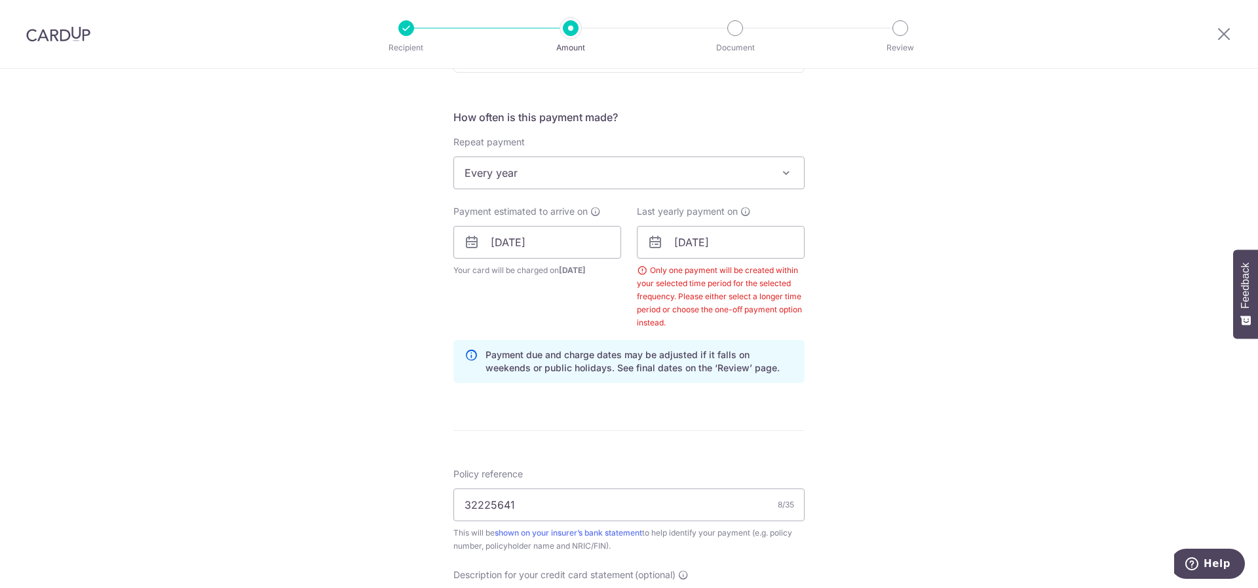
click at [758, 301] on div "Only one payment will be created within your selected time period for the selec…" at bounding box center [721, 297] width 168 height 66
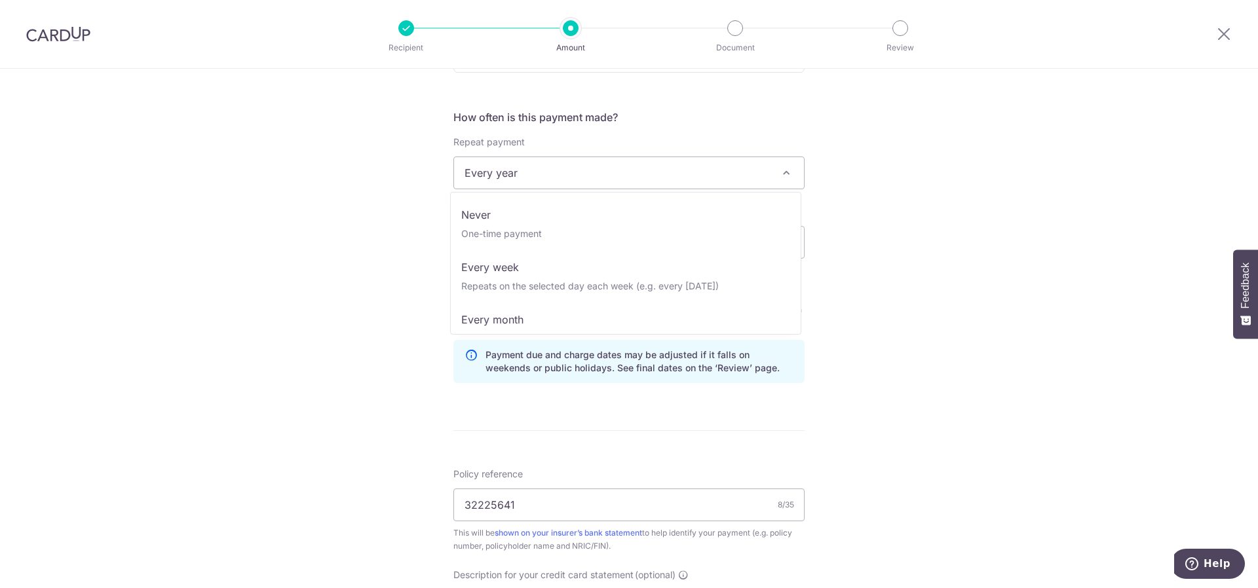
click at [641, 161] on span "Every year" at bounding box center [629, 172] width 350 height 31
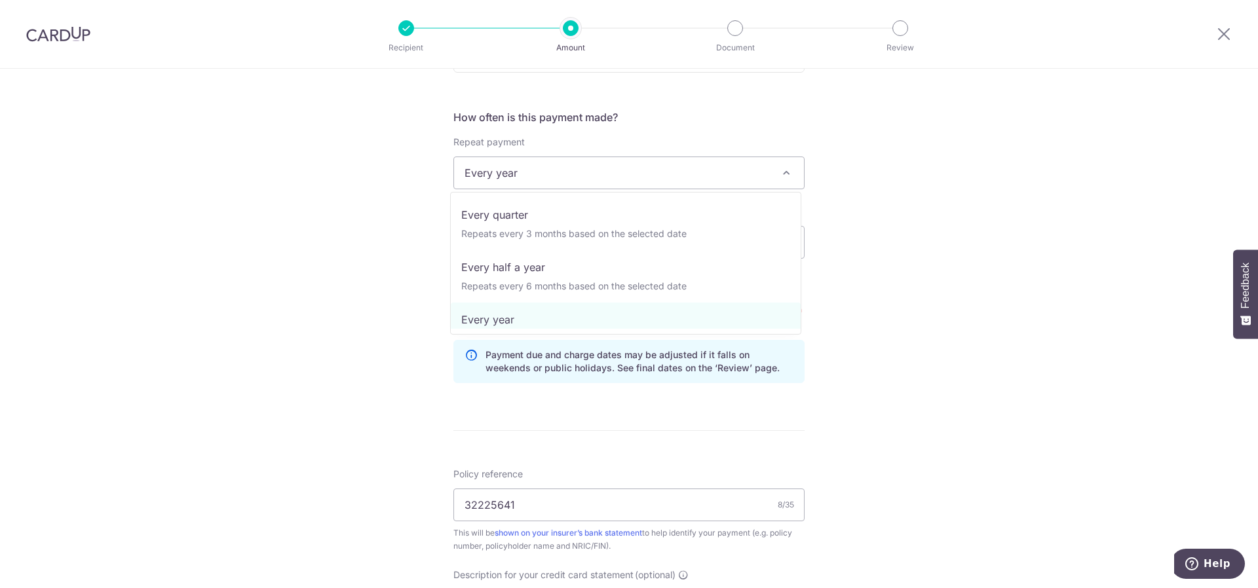
click at [831, 189] on div "Tell us more about your payment Enter payment amount SGD 827.20 827.20 GST (opt…" at bounding box center [629, 285] width 1258 height 1392
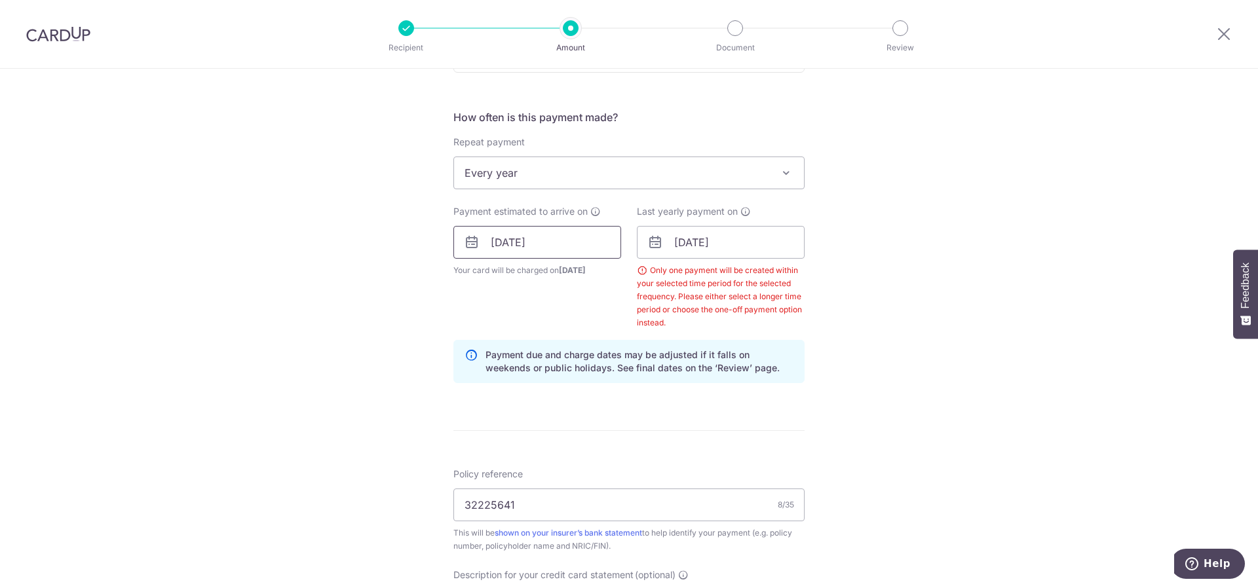
click at [558, 253] on input "[DATE]" at bounding box center [537, 242] width 168 height 33
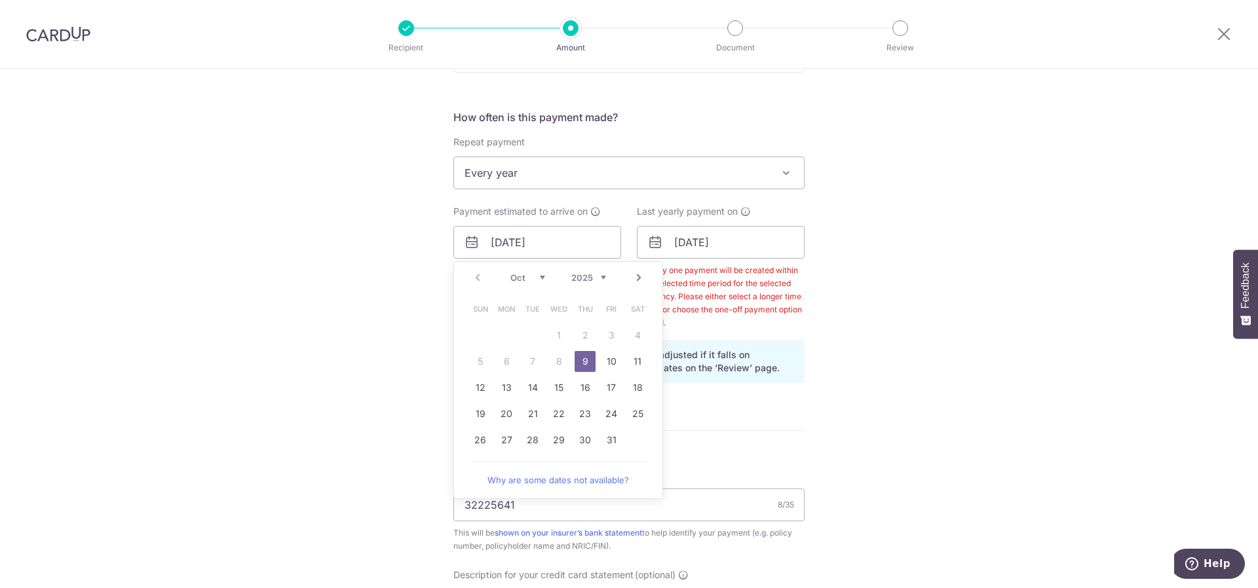
click at [585, 357] on link "9" at bounding box center [585, 361] width 21 height 21
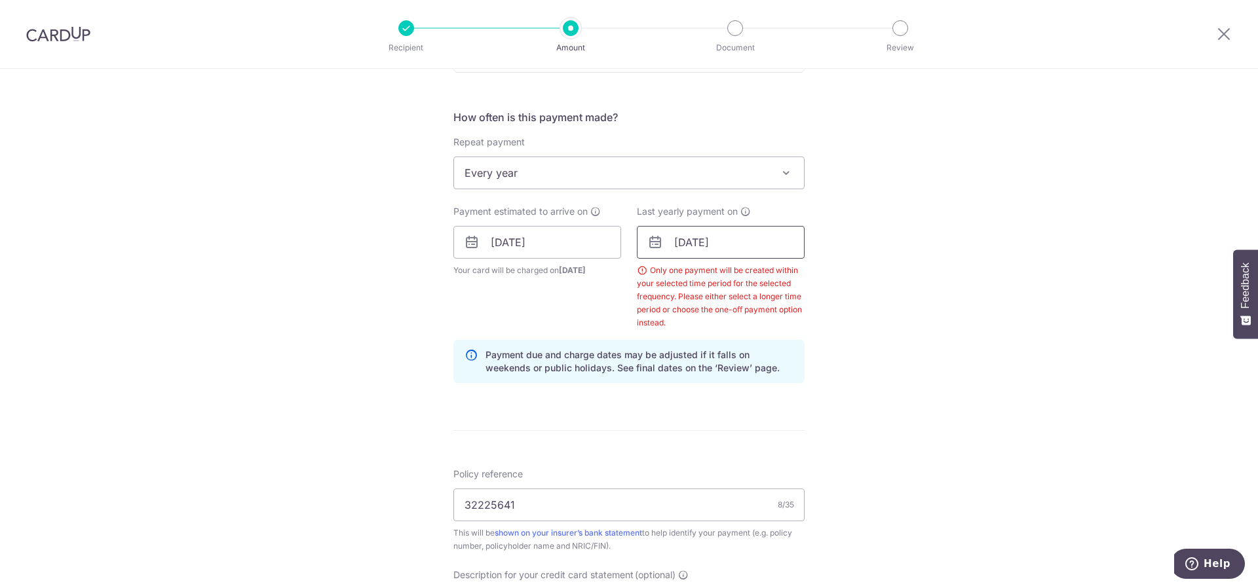
click at [704, 249] on input "09/11/2028" at bounding box center [721, 242] width 168 height 33
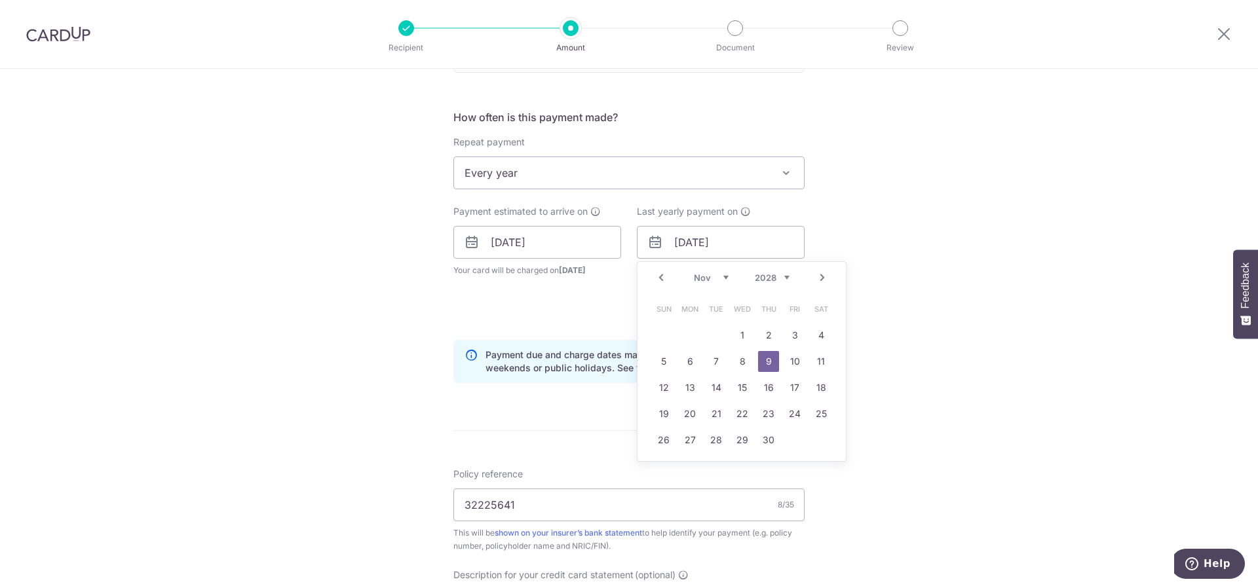
click at [764, 363] on link "9" at bounding box center [768, 361] width 21 height 21
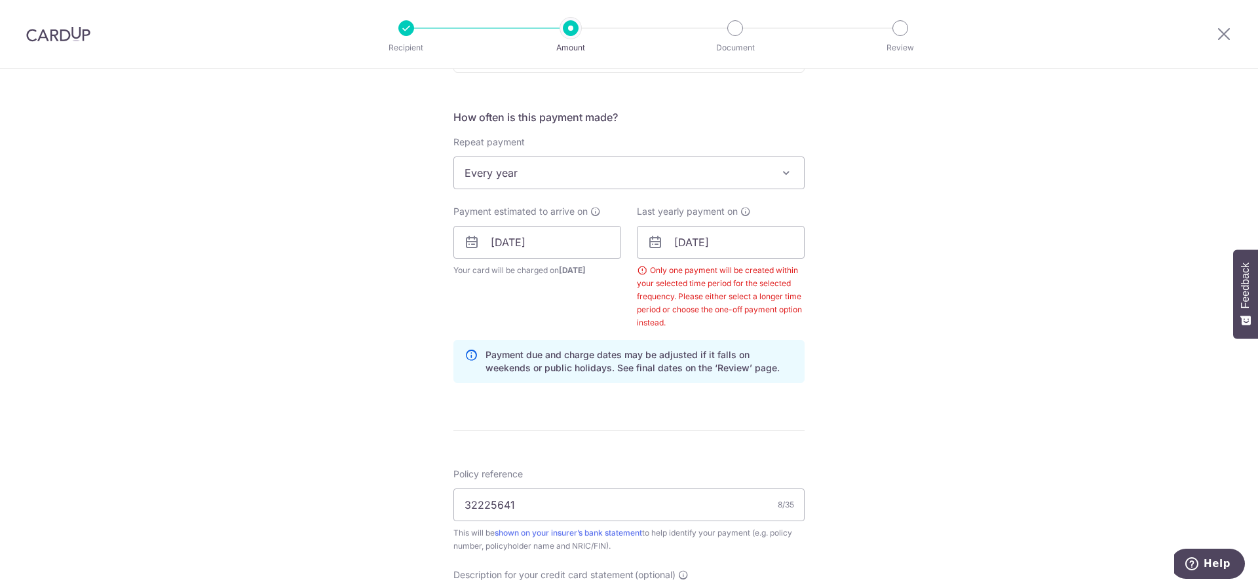
click at [811, 289] on div "Tell us more about your payment Enter payment amount SGD 827.20 827.20 GST (opt…" at bounding box center [629, 285] width 1258 height 1392
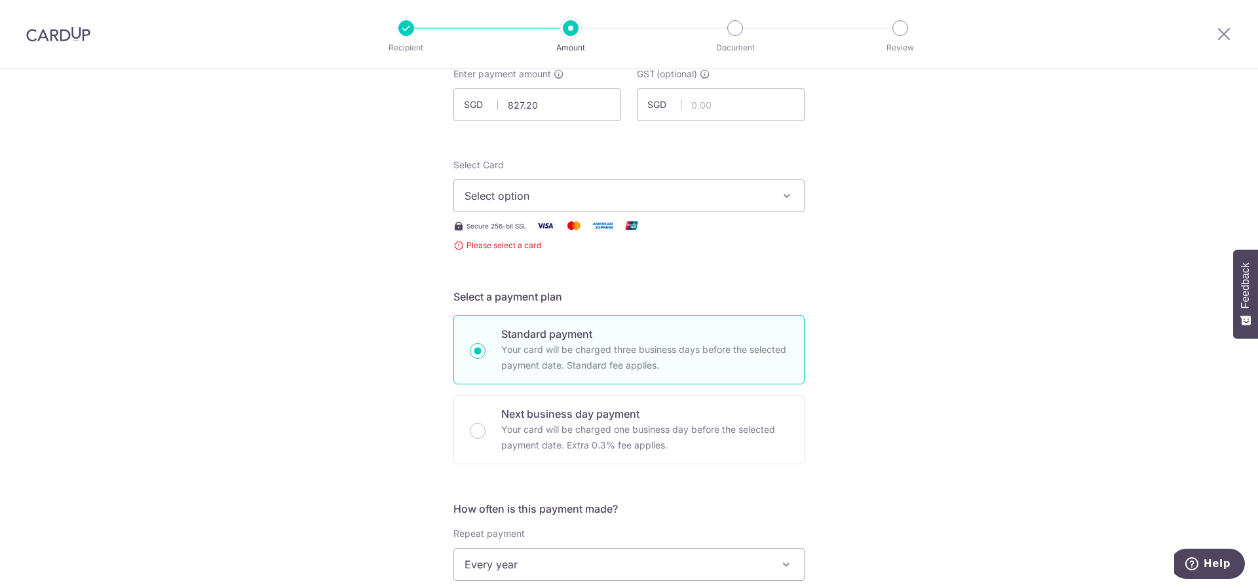
scroll to position [86, 0]
click at [536, 191] on span "Select option" at bounding box center [617, 197] width 305 height 16
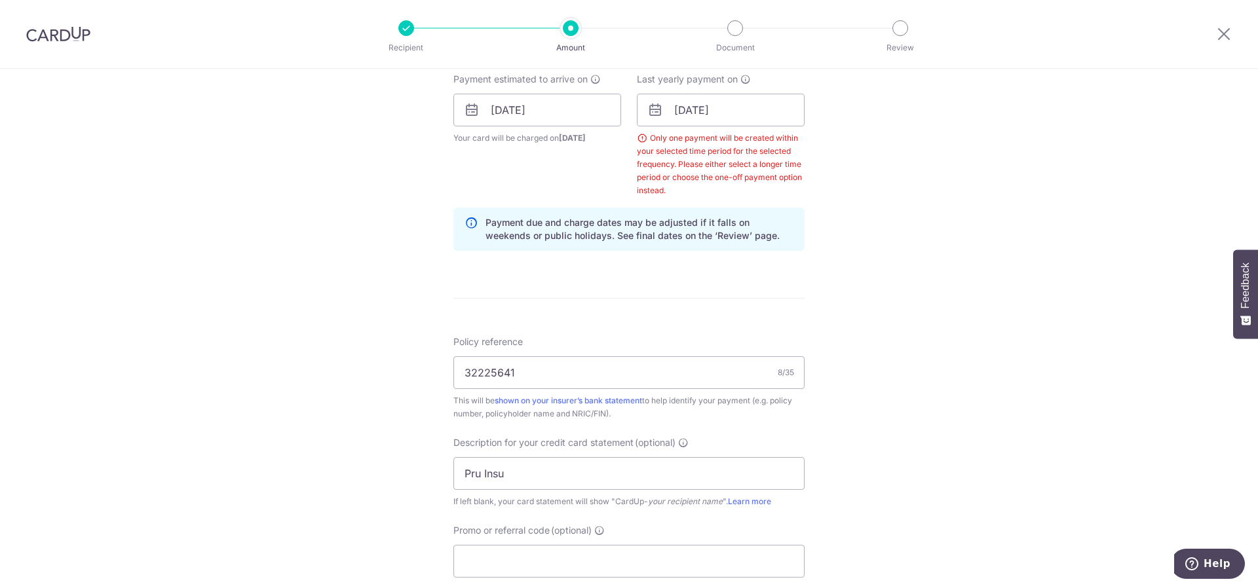
scroll to position [676, 0]
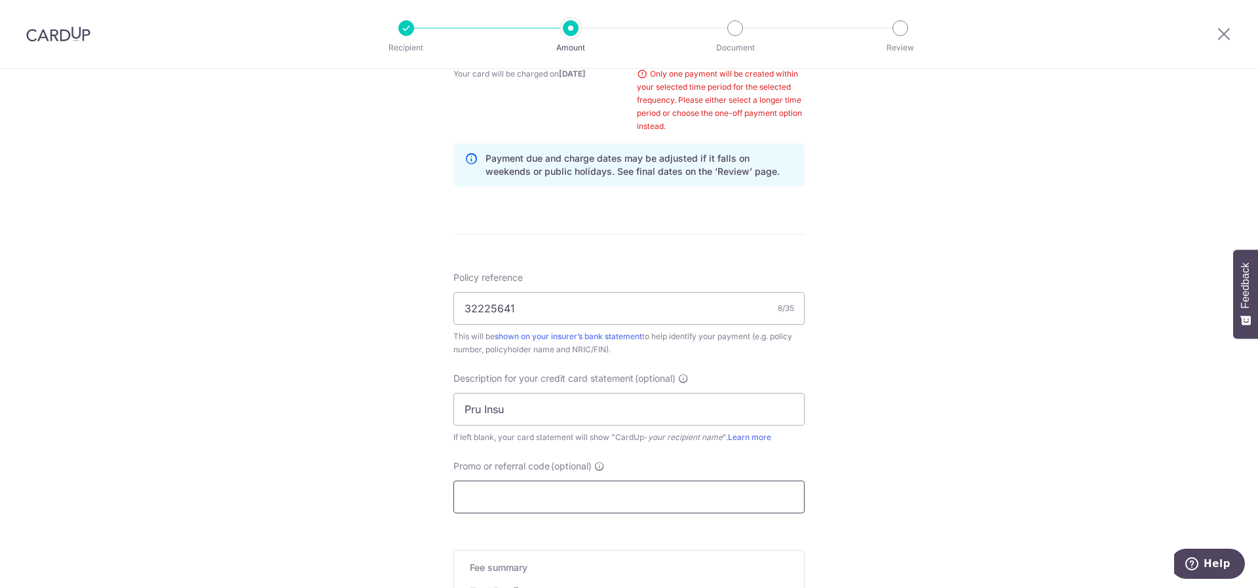
click at [592, 496] on input "Promo or referral code (optional)" at bounding box center [628, 497] width 351 height 33
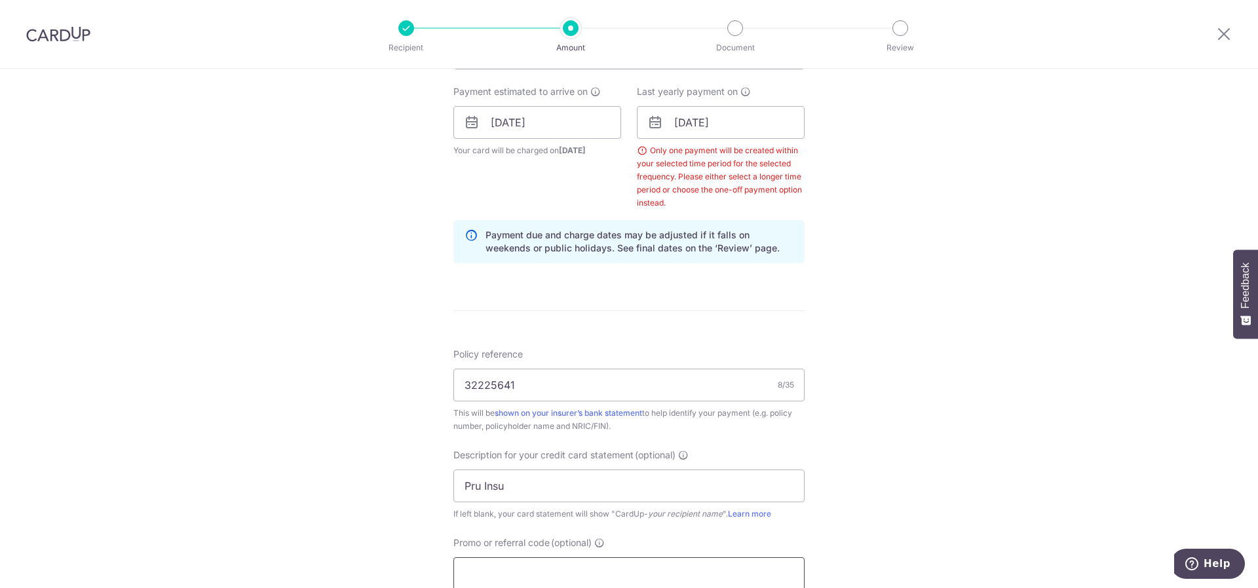
scroll to position [742, 0]
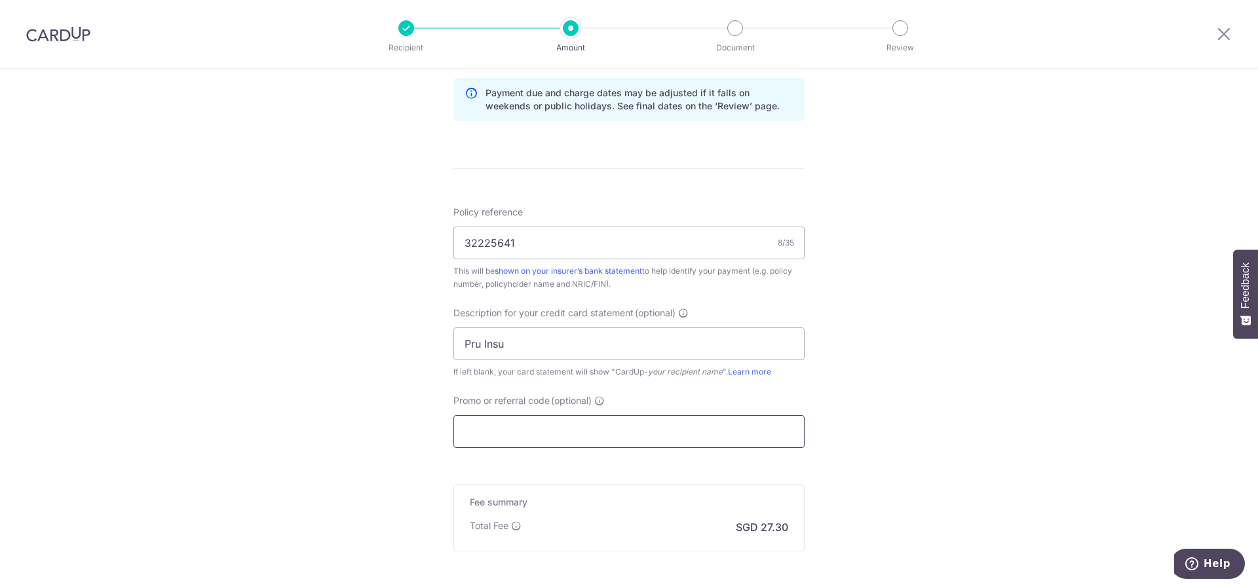
paste input "BREC179"
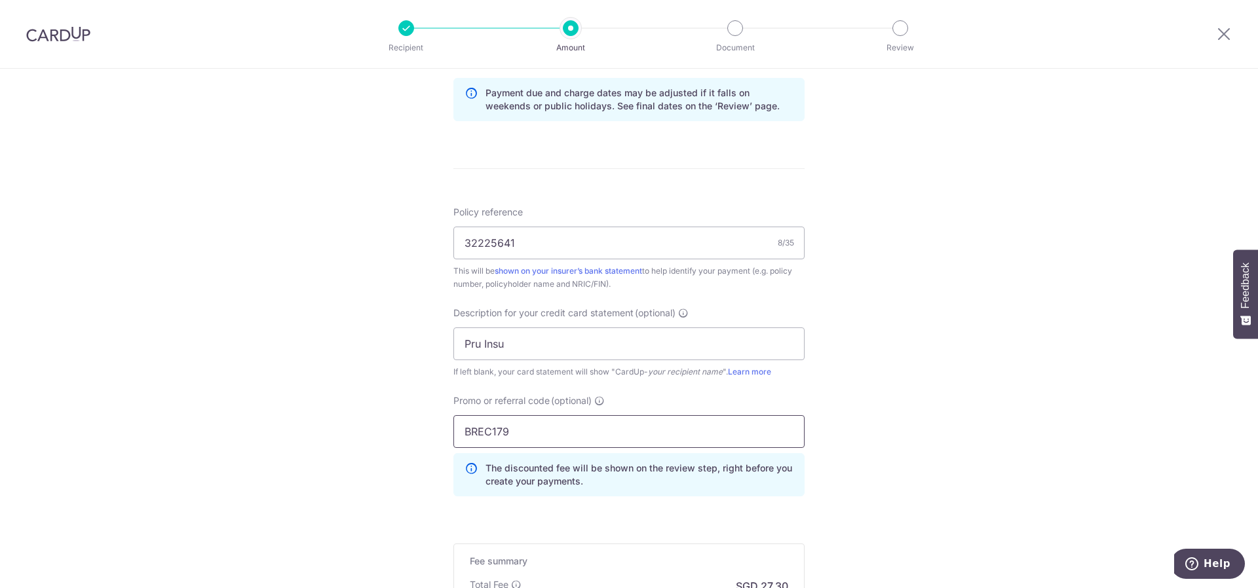
type input "BREC179"
click at [1022, 375] on div "Tell us more about your payment Enter payment amount SGD 827.20 827.20 GST (opt…" at bounding box center [629, 52] width 1258 height 1451
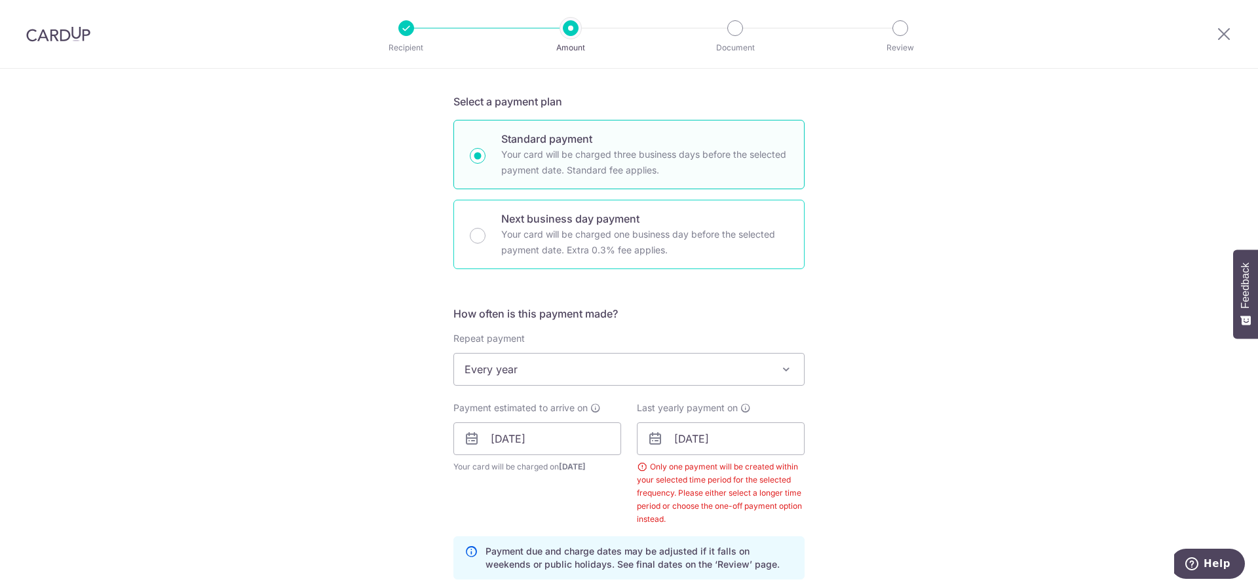
scroll to position [86, 0]
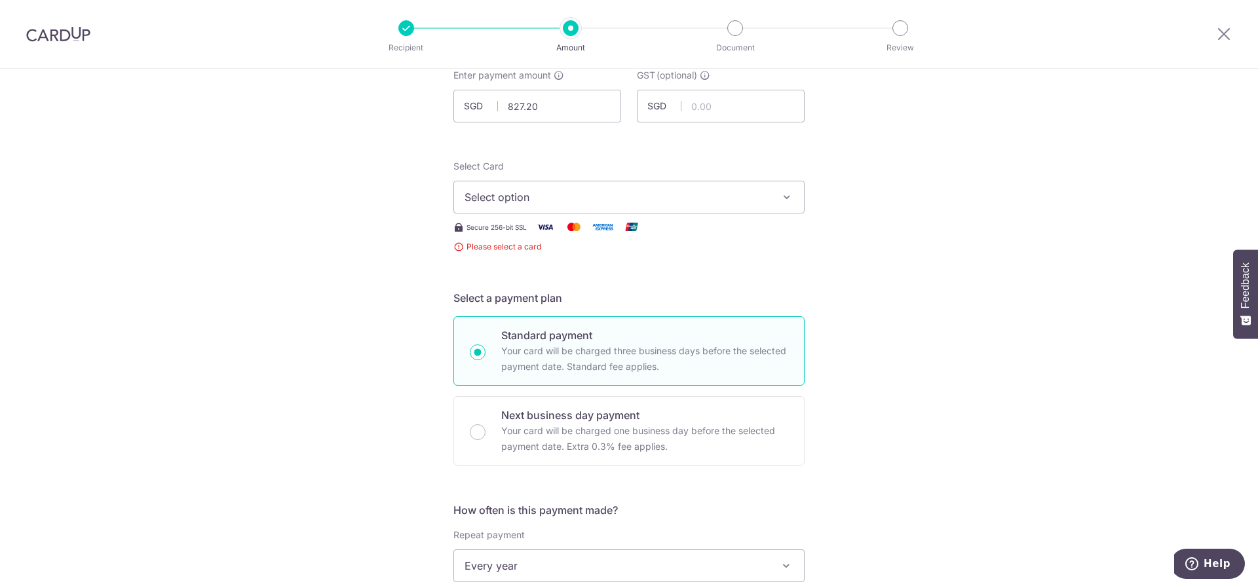
click at [602, 199] on span "Select option" at bounding box center [617, 197] width 305 height 16
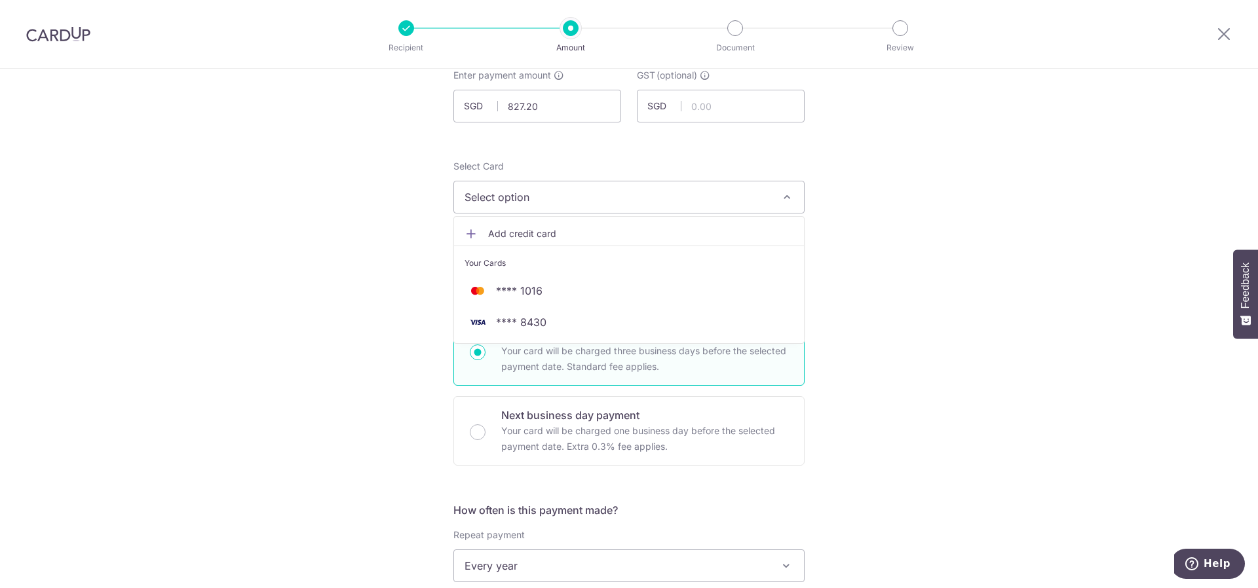
click at [572, 237] on span "Add credit card" at bounding box center [640, 233] width 305 height 13
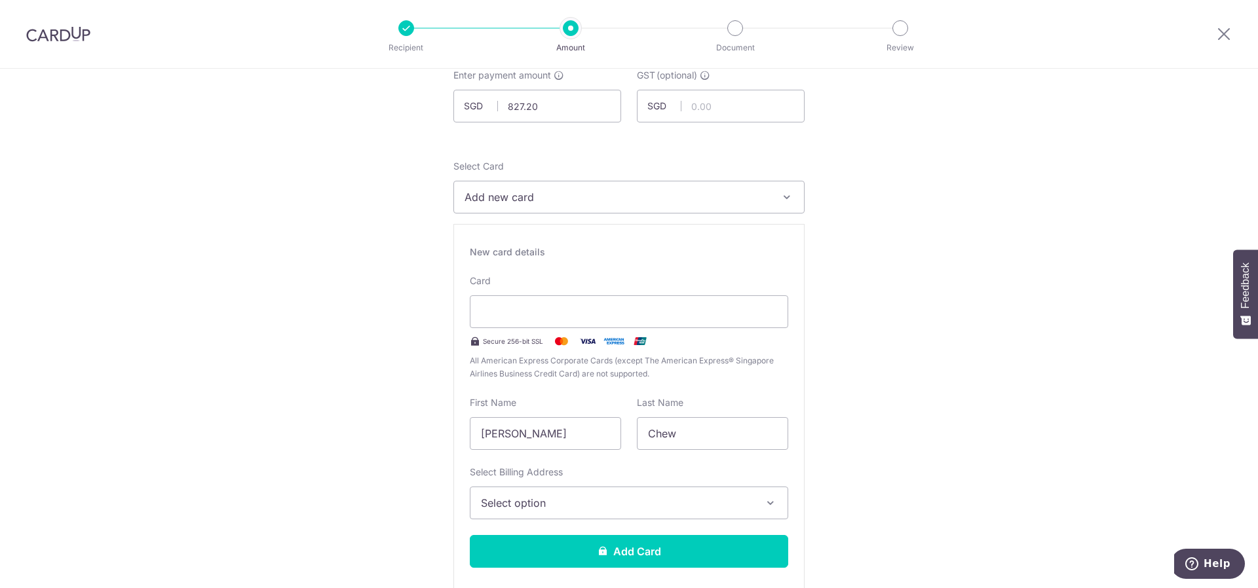
click at [550, 330] on div "Card Secure 256-bit SSL All American Express Corporate Cards (except The Americ…" at bounding box center [629, 328] width 318 height 106
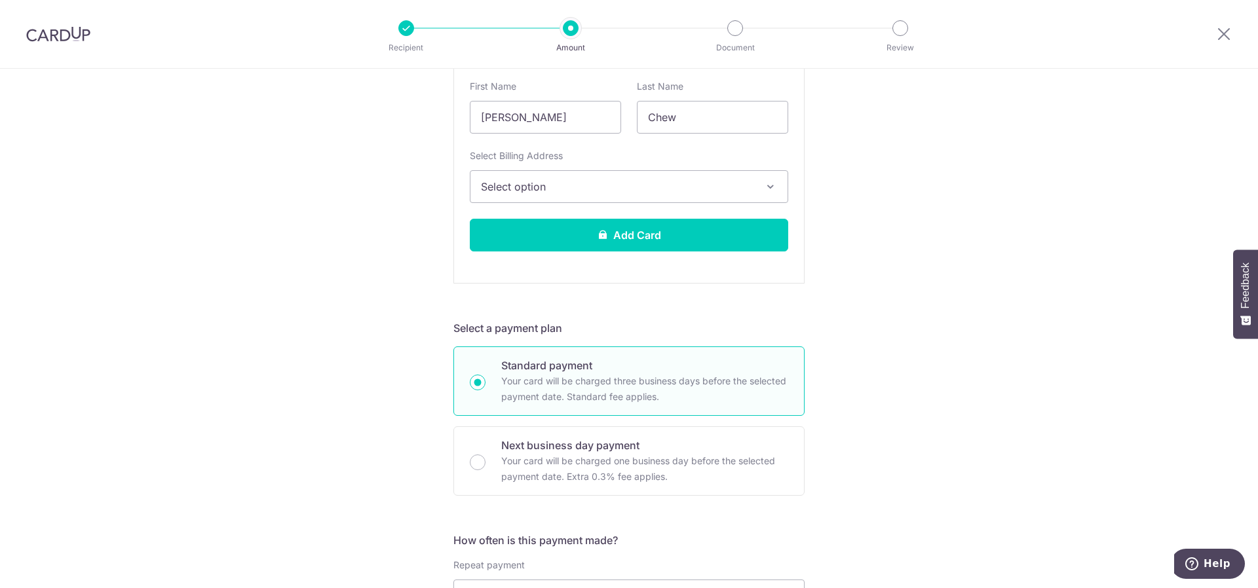
scroll to position [414, 0]
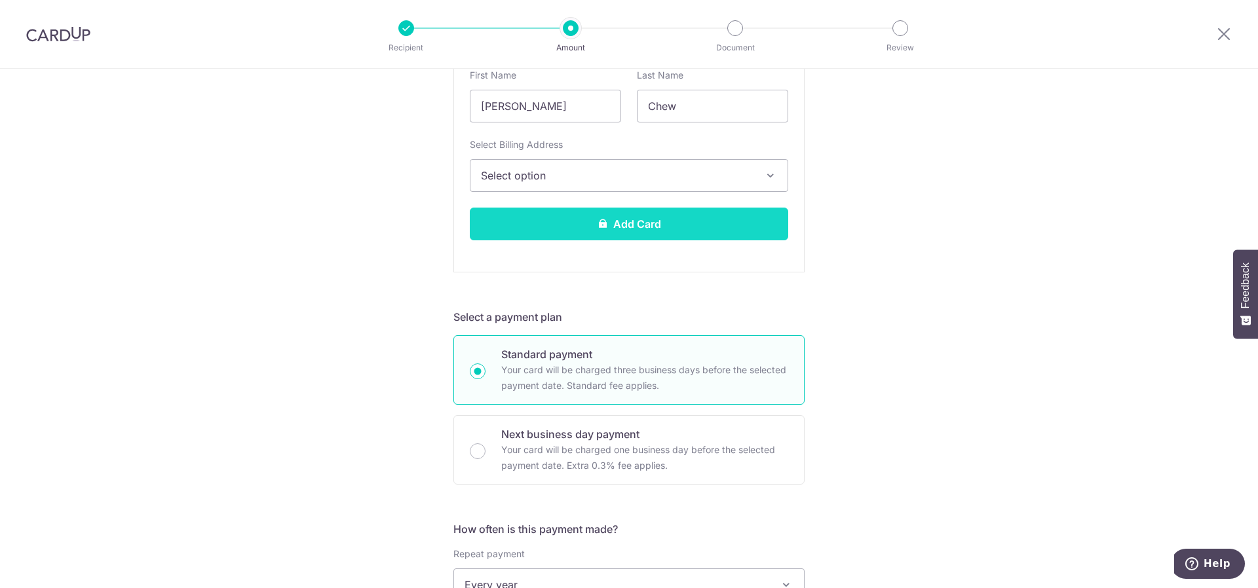
click at [621, 225] on button "Add Card" at bounding box center [629, 224] width 318 height 33
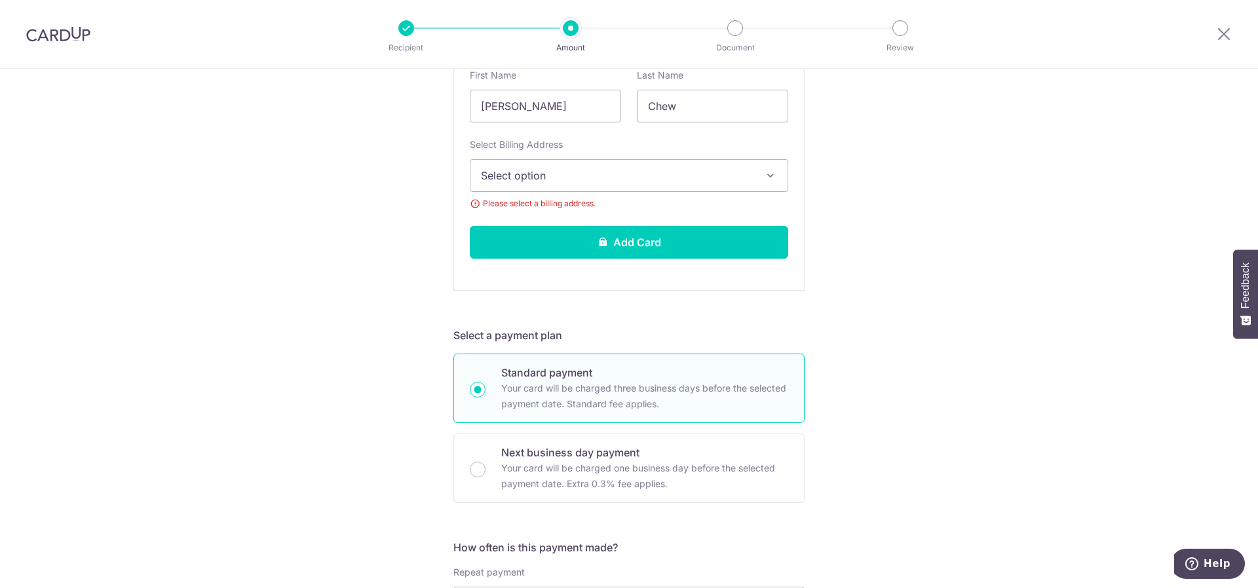
click at [611, 165] on button "Select option" at bounding box center [629, 175] width 318 height 33
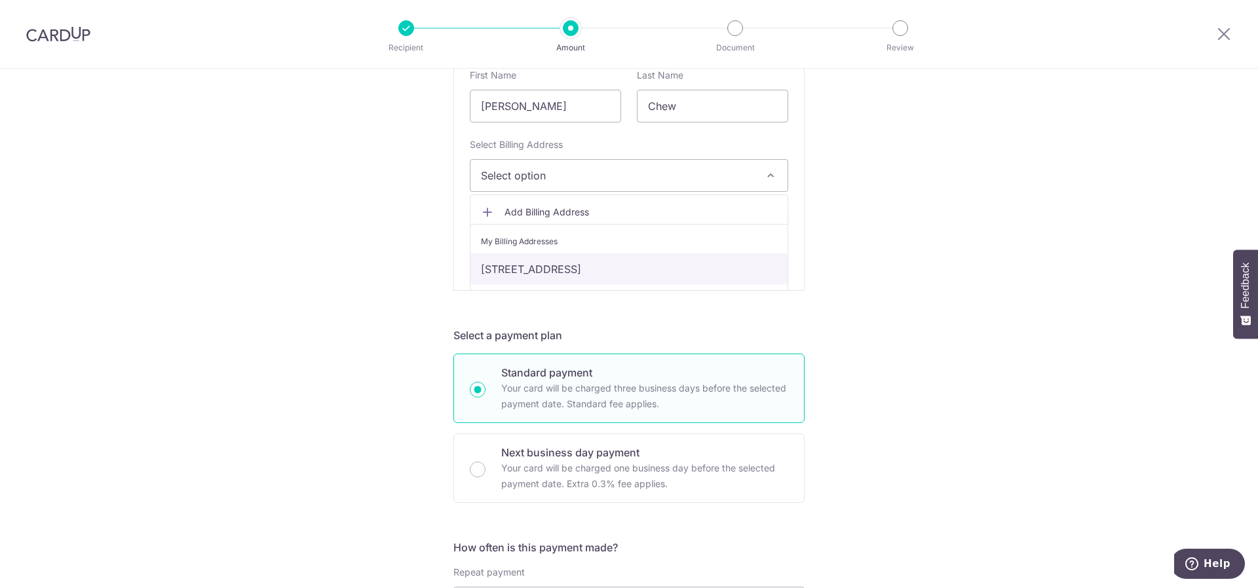
click at [575, 268] on link "4 Flora Road, #07-03, Singapore, Singapore-509726" at bounding box center [628, 269] width 317 height 31
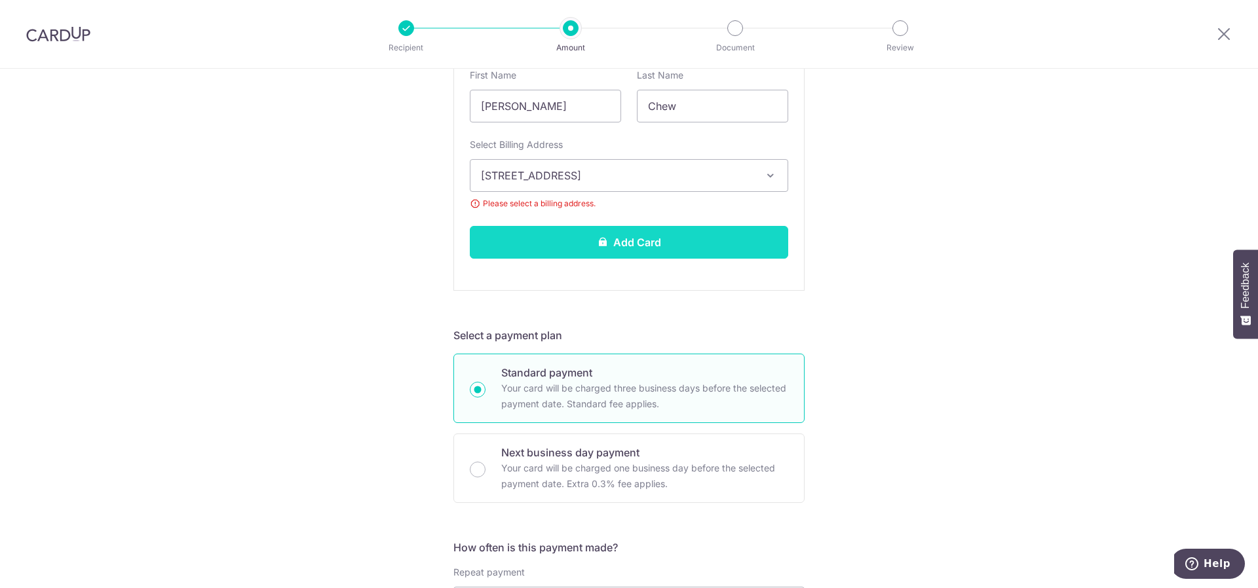
click at [577, 240] on button "Add Card" at bounding box center [629, 242] width 318 height 33
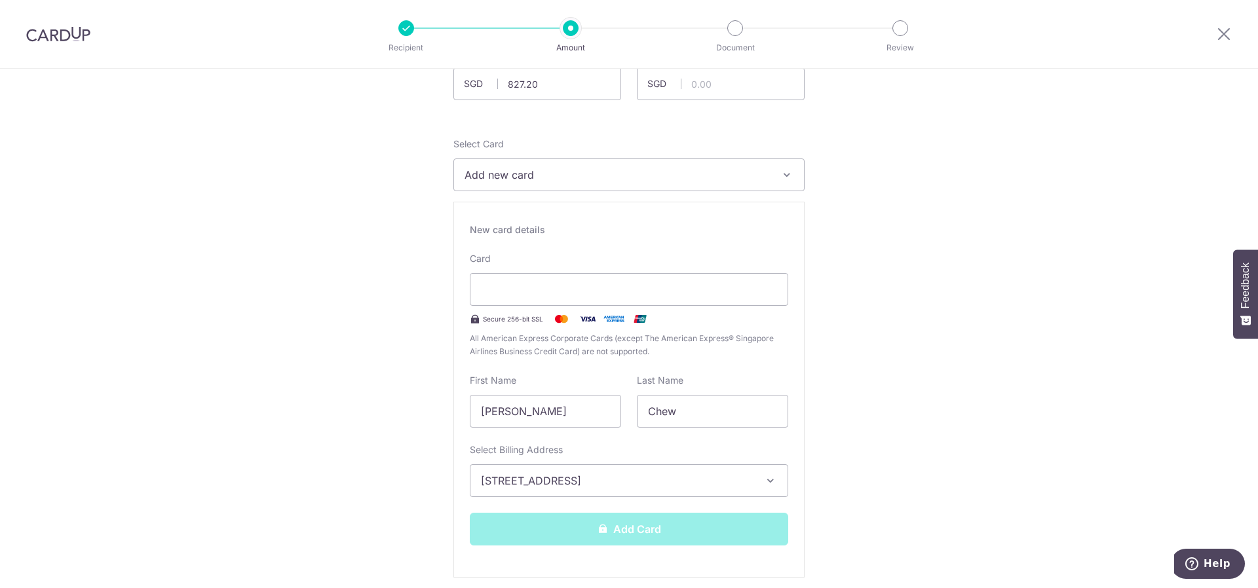
scroll to position [86, 0]
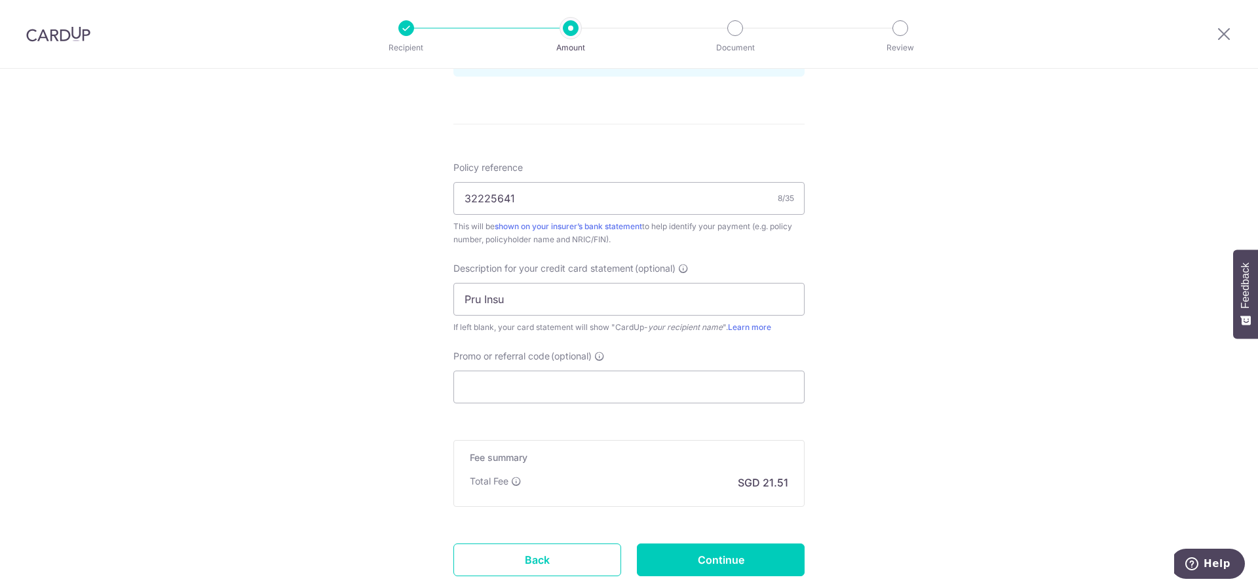
scroll to position [459, 0]
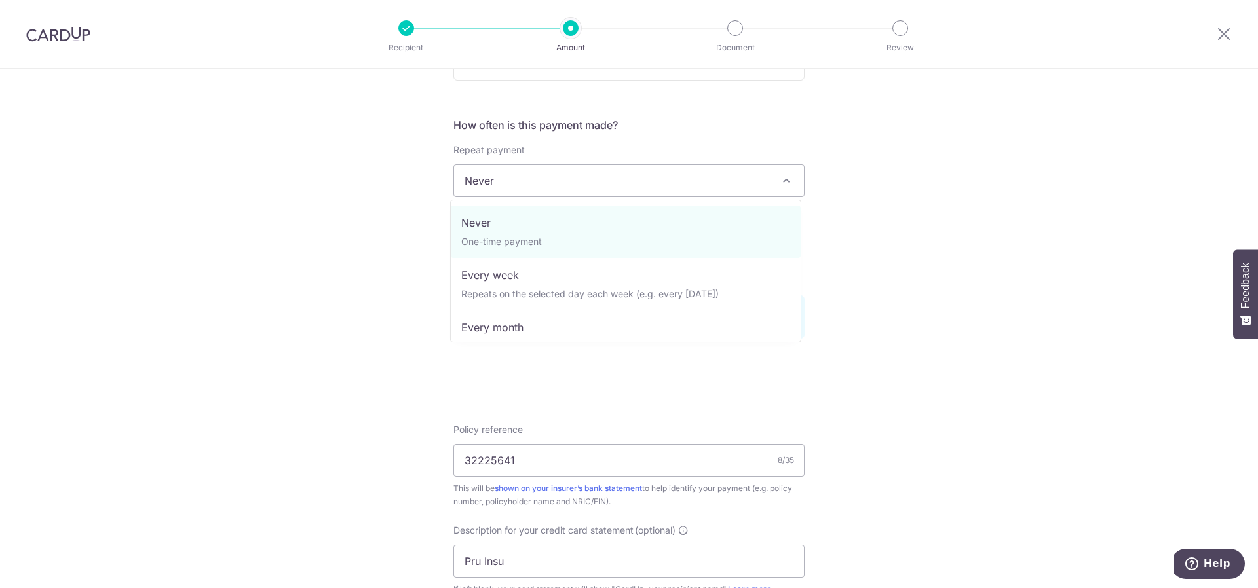
click at [559, 189] on span "Never" at bounding box center [629, 180] width 350 height 31
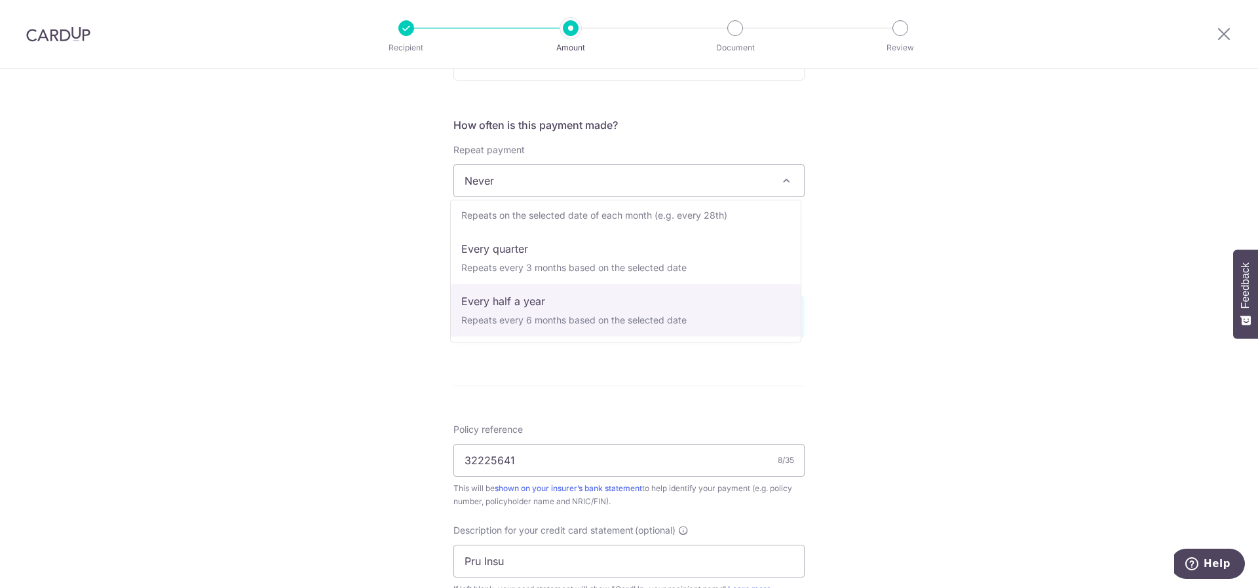
scroll to position [183, 0]
select select "6"
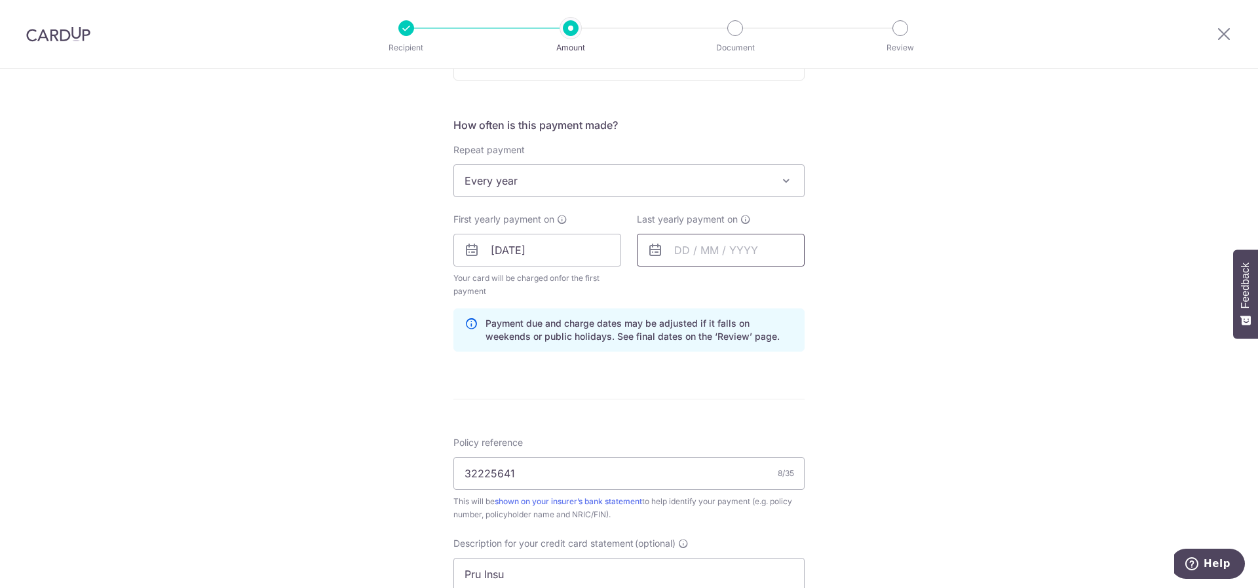
click at [701, 246] on input "text" at bounding box center [721, 250] width 168 height 33
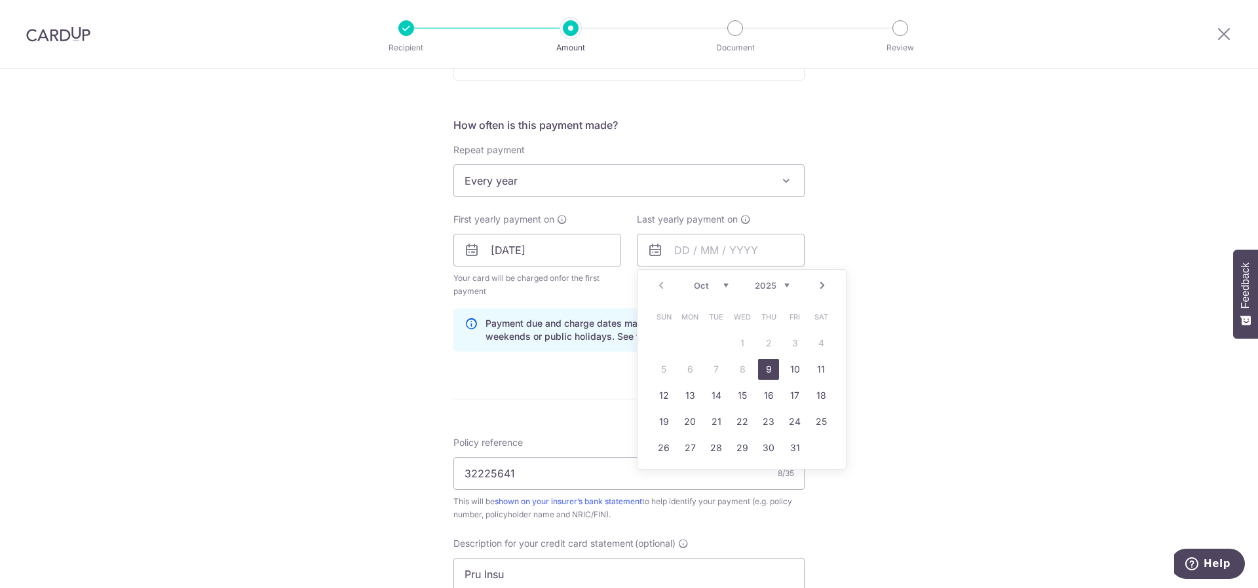
click at [815, 286] on link "Next" at bounding box center [823, 286] width 16 height 16
click at [756, 285] on select "2025 2026 2027 2028 2029 2030 2031 2032 2033 2034 2035" at bounding box center [772, 285] width 35 height 10
click at [655, 286] on link "Prev" at bounding box center [661, 286] width 16 height 16
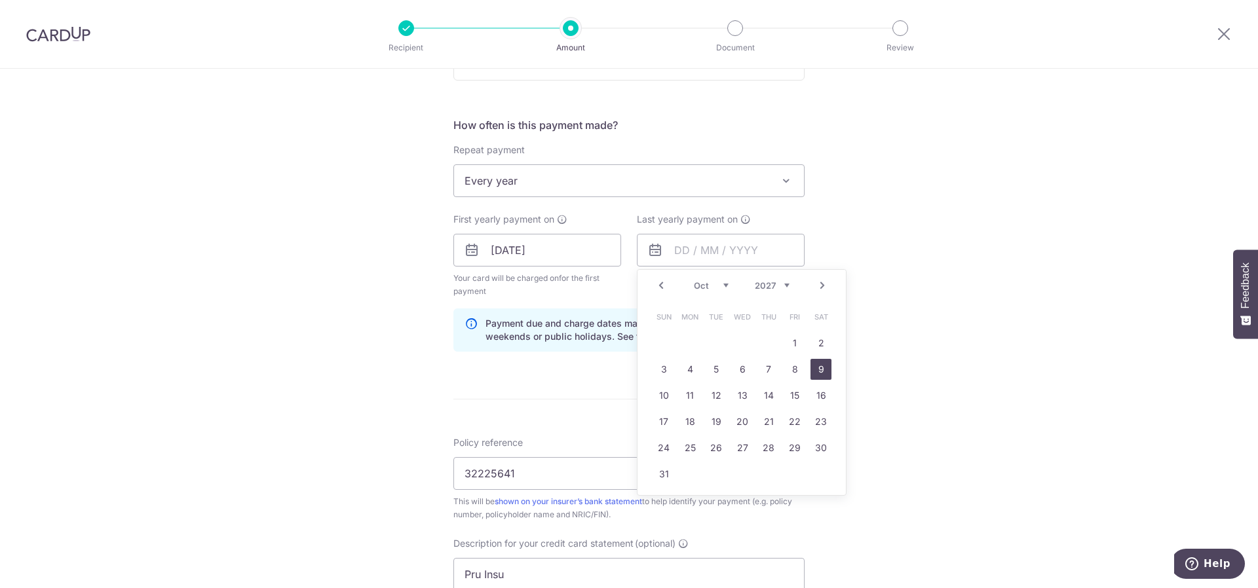
click at [816, 371] on link "9" at bounding box center [821, 369] width 21 height 21
type input "[DATE]"
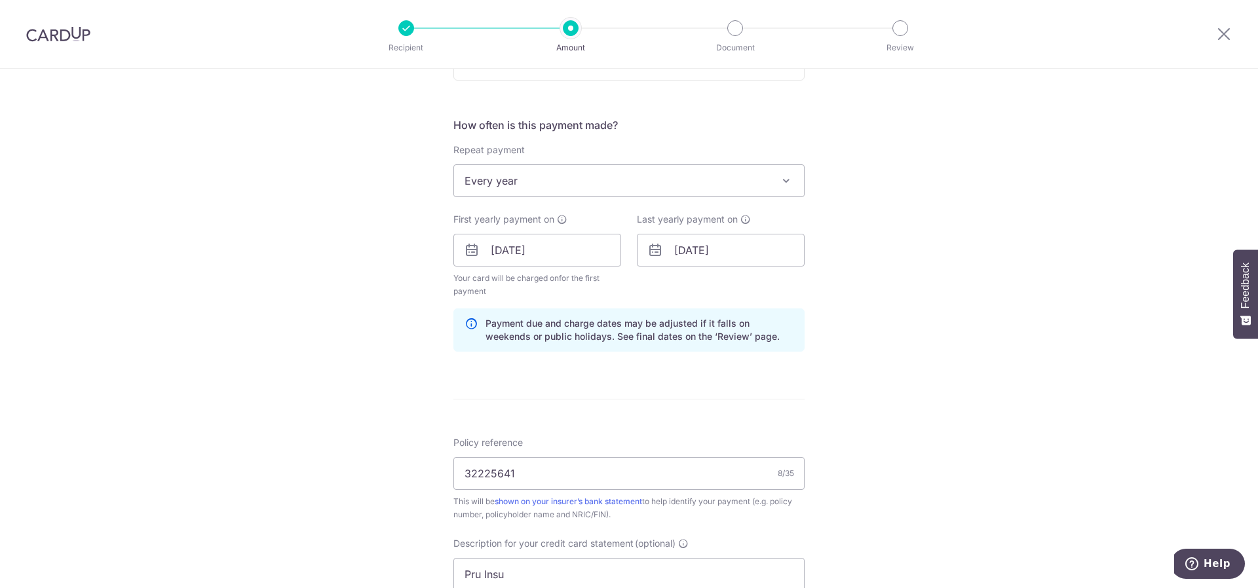
click at [872, 307] on div "Tell us more about your payment Enter payment amount SGD 827.20 827.20 GST (opt…" at bounding box center [629, 280] width 1258 height 1340
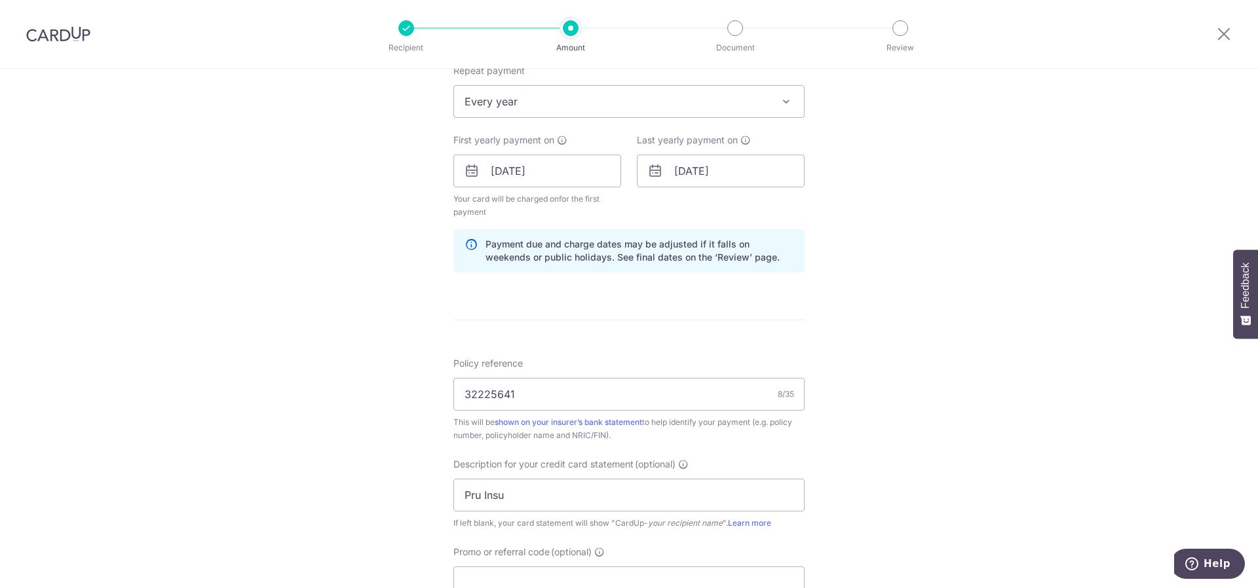
scroll to position [655, 0]
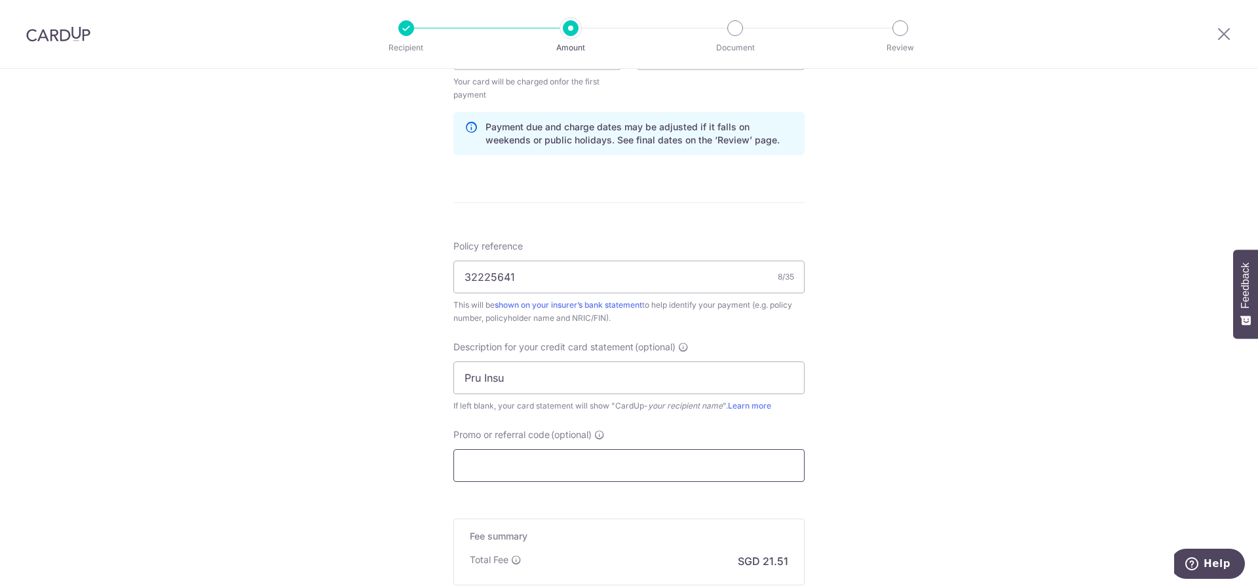
click at [678, 461] on input "Promo or referral code (optional)" at bounding box center [628, 466] width 351 height 33
paste input "BREC179"
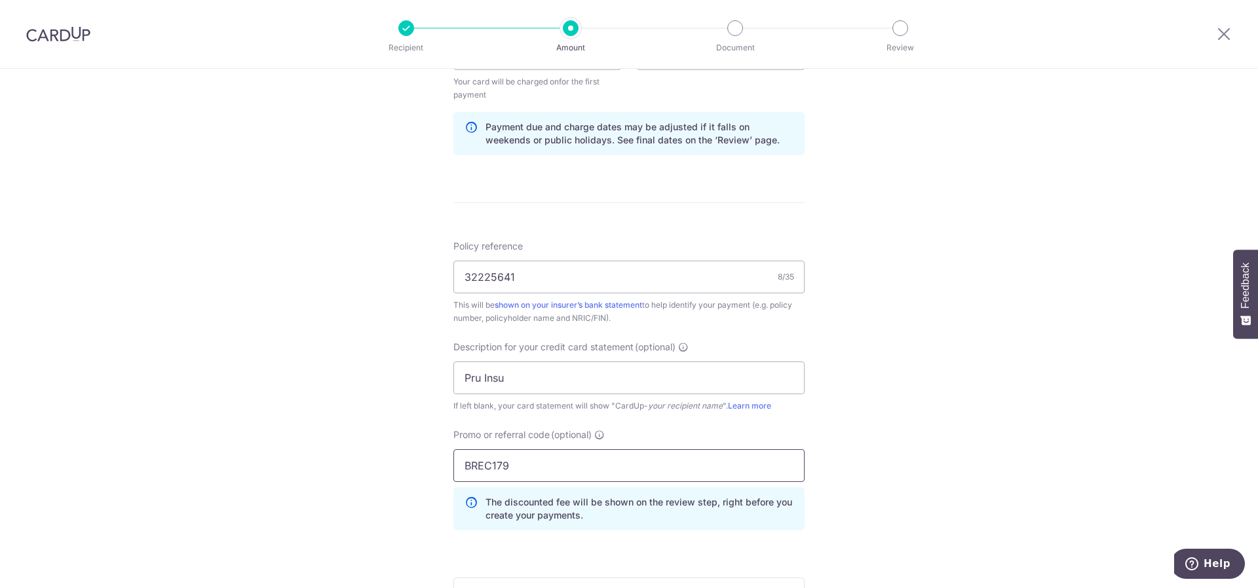
type input "BREC179"
click at [892, 391] on div "Tell us more about your payment Enter payment amount SGD 827.20 827.20 GST (opt…" at bounding box center [629, 113] width 1258 height 1399
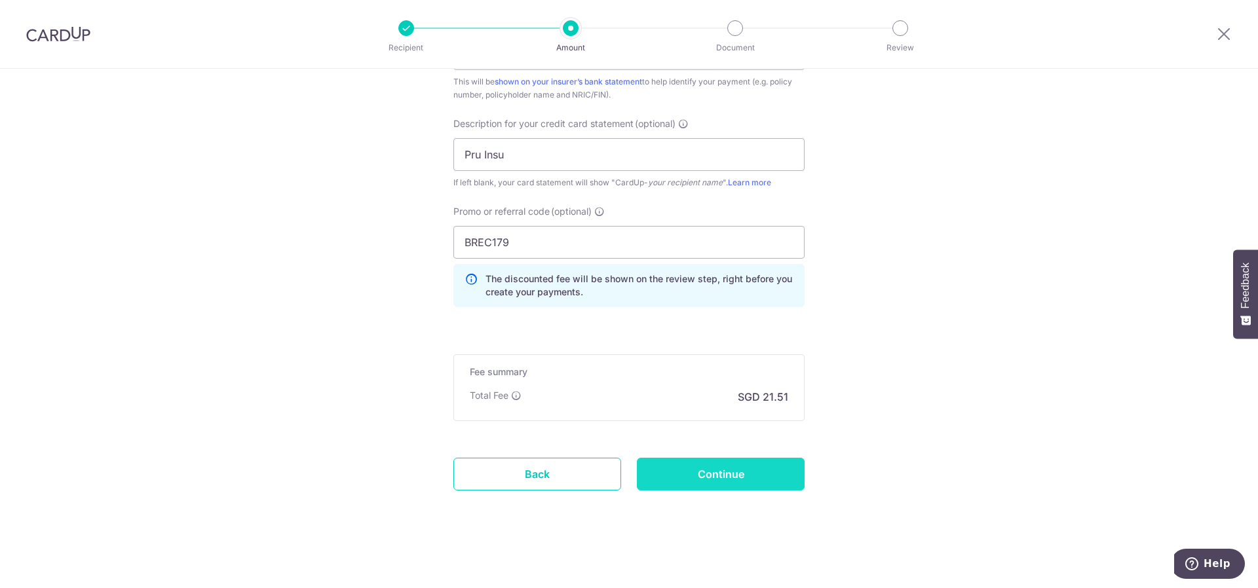
scroll to position [879, 0]
click at [741, 467] on input "Continue" at bounding box center [721, 473] width 168 height 33
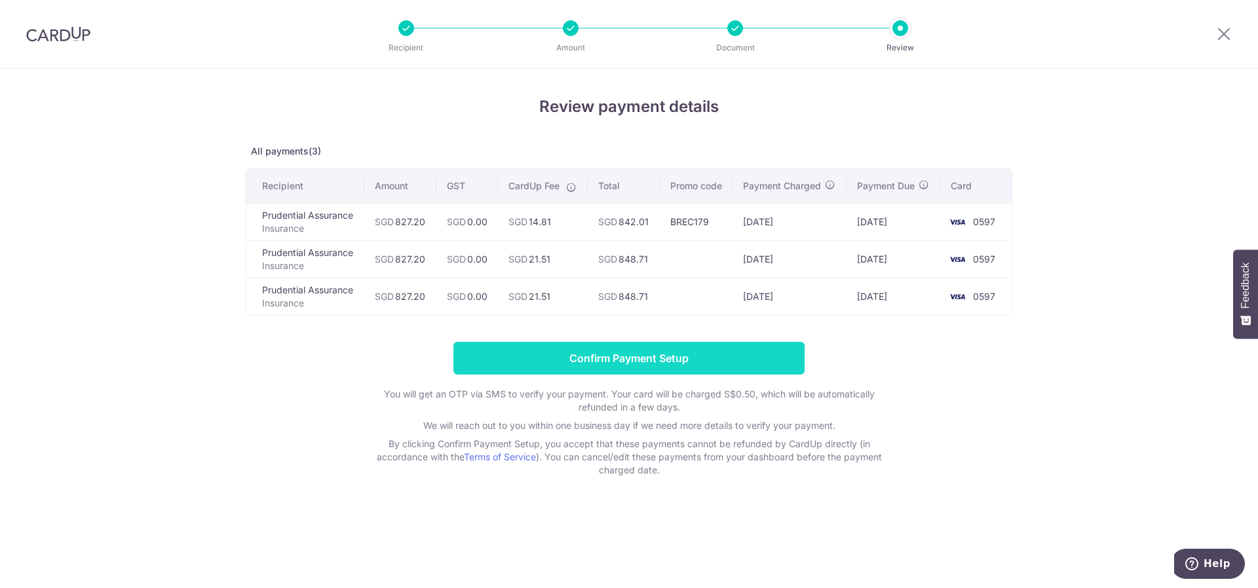
click at [617, 375] on input "Confirm Payment Setup" at bounding box center [628, 358] width 351 height 33
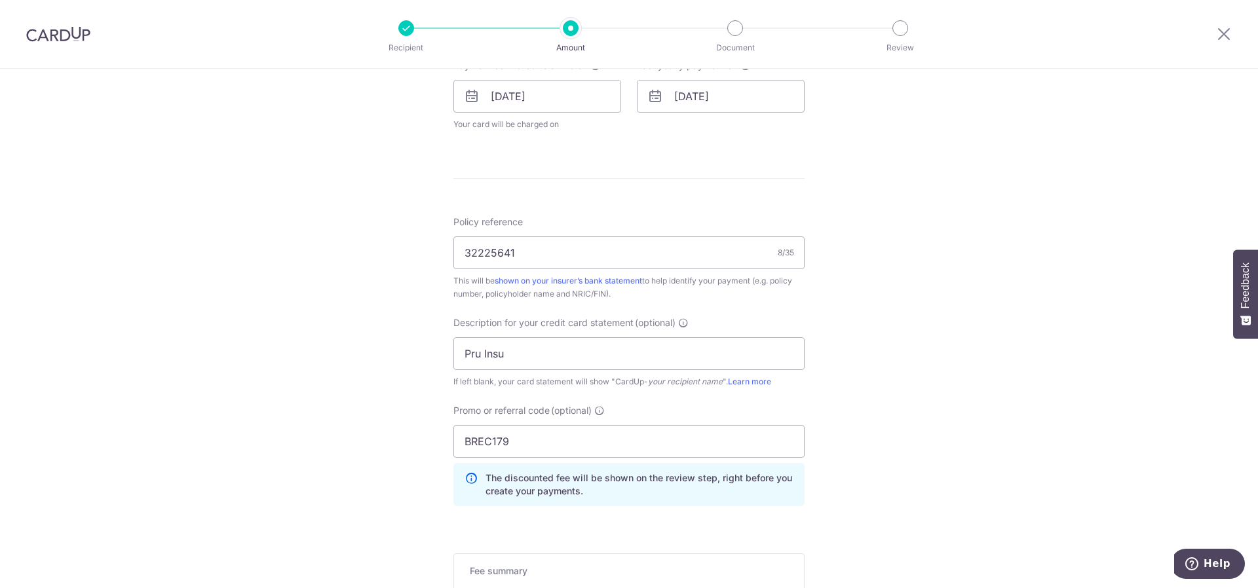
scroll to position [767, 0]
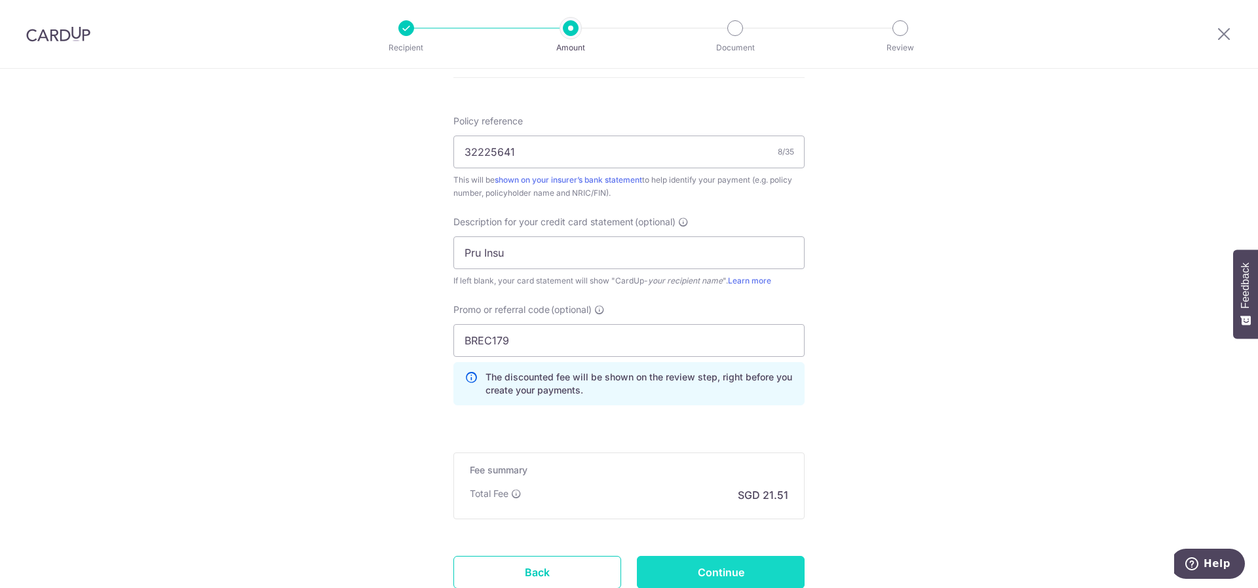
click at [755, 569] on input "Continue" at bounding box center [721, 572] width 168 height 33
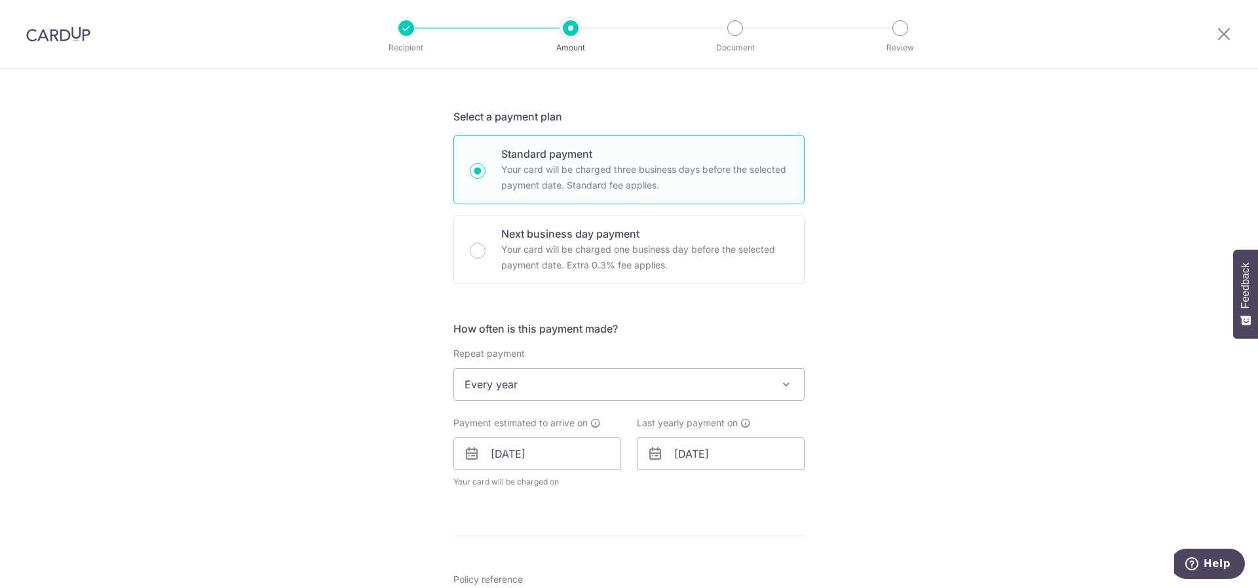
scroll to position [212, 0]
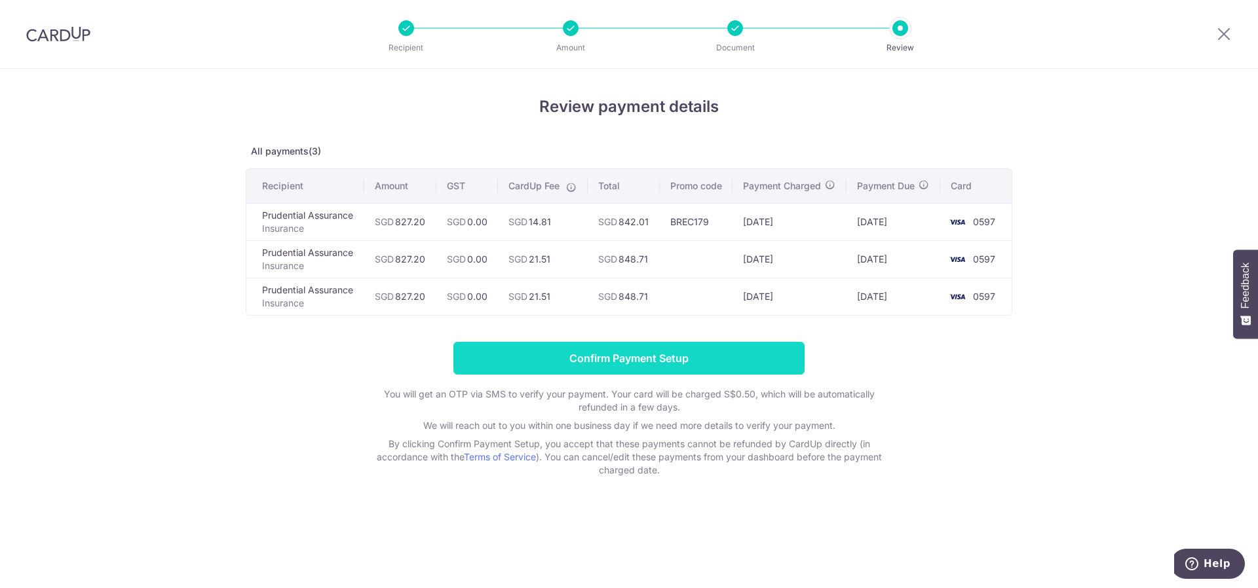
click at [721, 369] on input "Confirm Payment Setup" at bounding box center [628, 358] width 351 height 33
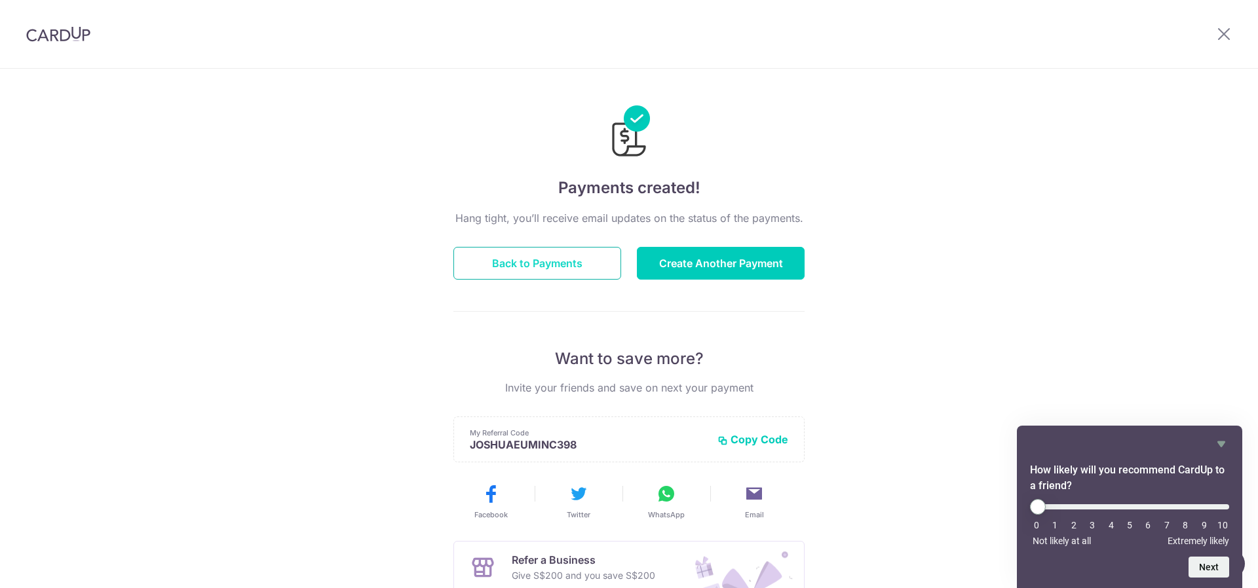
click at [588, 269] on button "Back to Payments" at bounding box center [537, 263] width 168 height 33
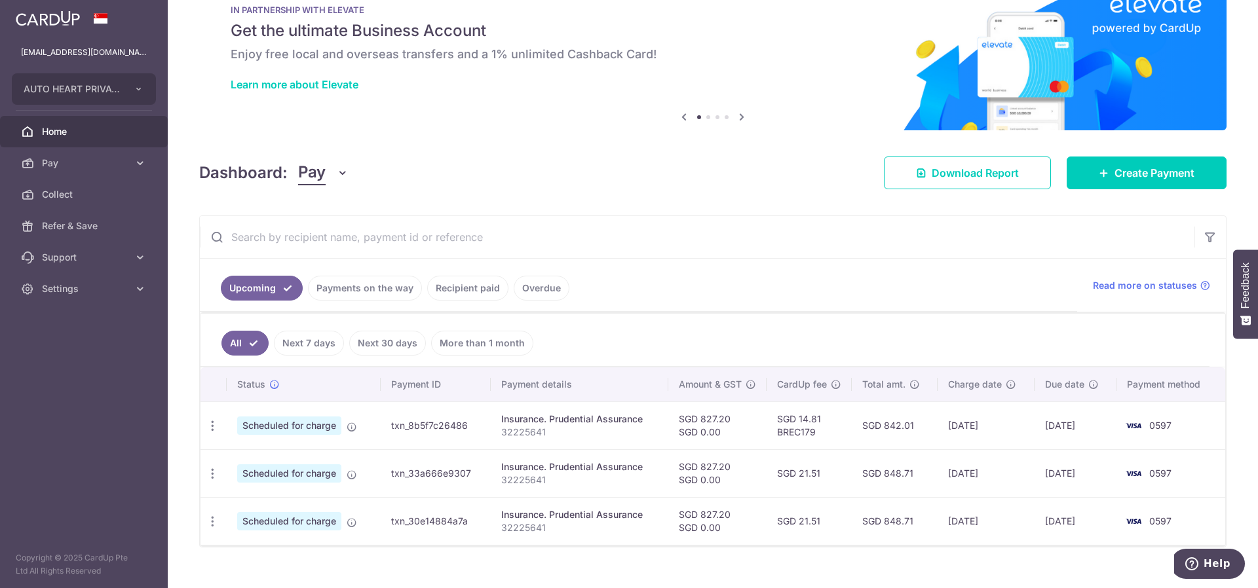
scroll to position [58, 0]
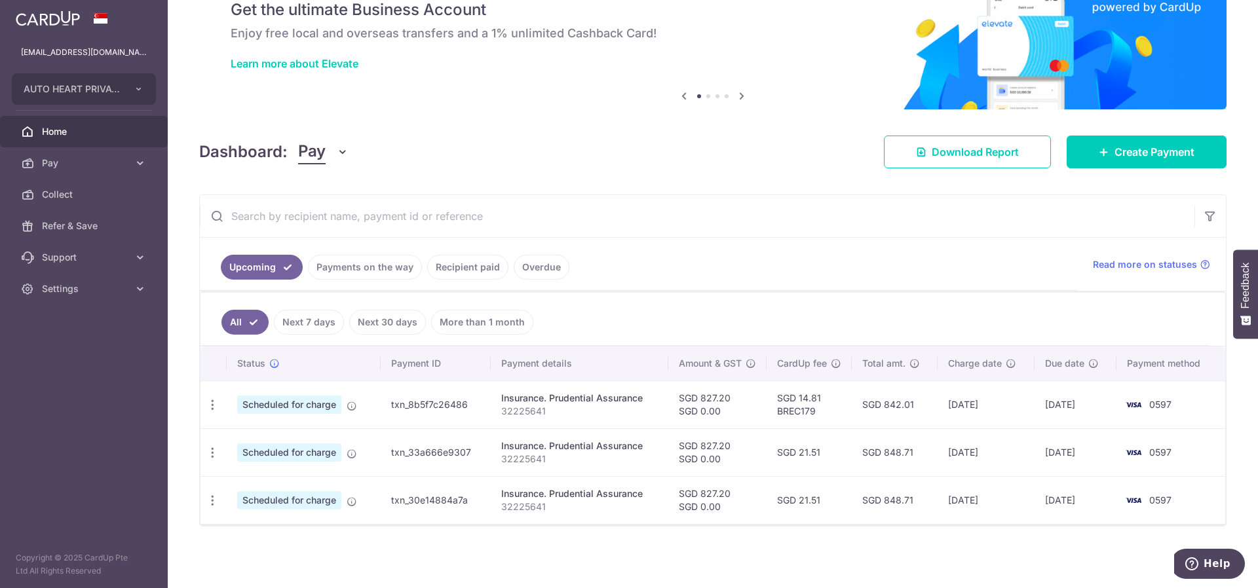
drag, startPoint x: 1000, startPoint y: 456, endPoint x: 955, endPoint y: 461, distance: 45.4
click at [955, 461] on td "[DATE]" at bounding box center [987, 453] width 98 height 48
drag, startPoint x: 977, startPoint y: 495, endPoint x: 1011, endPoint y: 496, distance: 34.1
click at [1011, 496] on td "[DATE]" at bounding box center [987, 500] width 98 height 48
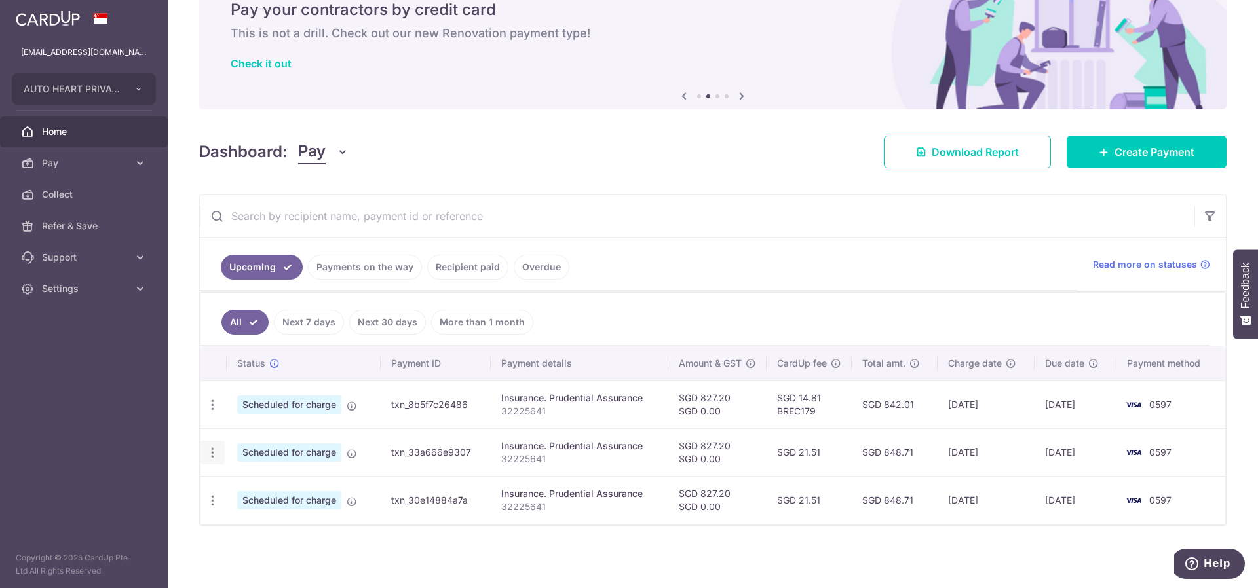
click at [212, 455] on icon "button" at bounding box center [213, 453] width 14 height 14
click at [544, 253] on ul "Upcoming Payments on the way Recipient paid Overdue" at bounding box center [638, 264] width 877 height 53
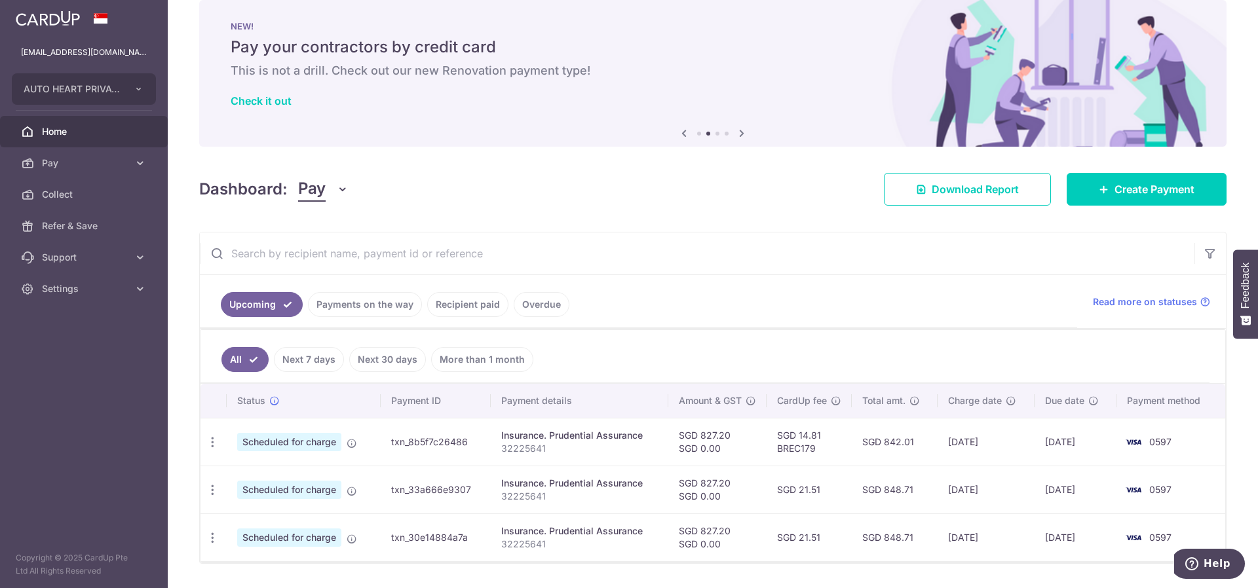
scroll to position [0, 0]
